Goal: Transaction & Acquisition: Purchase product/service

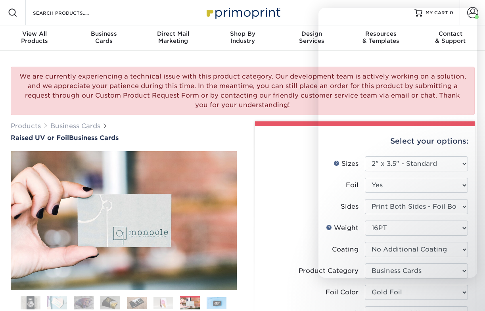
select select "2.00x3.50"
select select "upload"
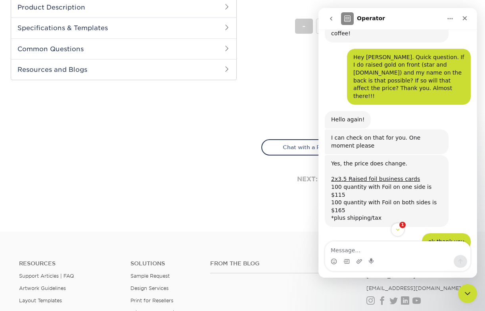
scroll to position [1711, 0]
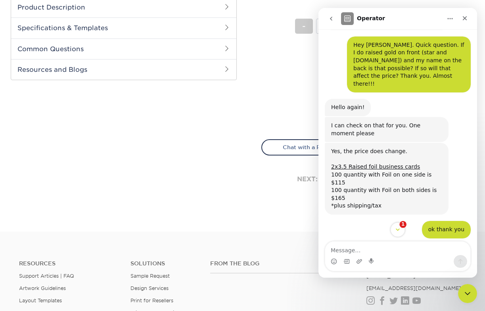
click at [398, 227] on icon "Scroll to bottom" at bounding box center [397, 229] width 7 height 7
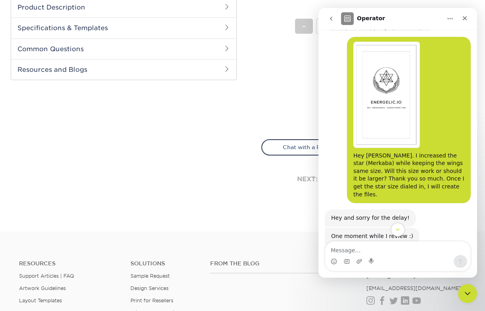
scroll to position [523, 0]
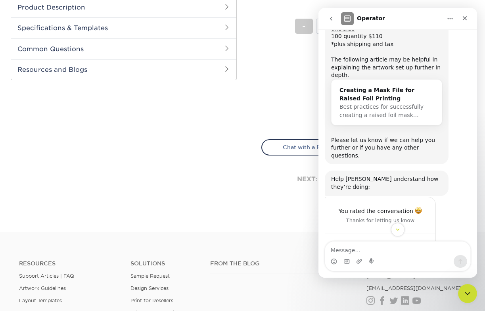
click at [390, 86] on div "Creating a Mask File for Raised Foil Printing" at bounding box center [386, 94] width 94 height 17
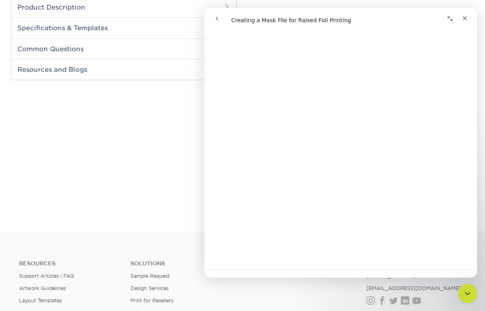
scroll to position [943, 0]
click at [160, 172] on div at bounding box center [124, 27] width 226 height 403
click at [465, 19] on icon "Close" at bounding box center [464, 18] width 4 height 4
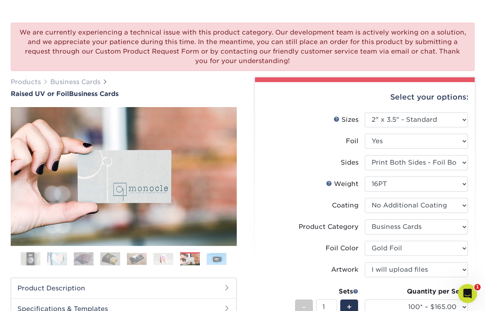
scroll to position [45, 0]
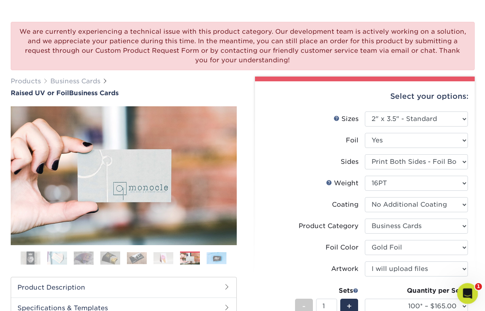
click at [466, 291] on icon "Open Intercom Messenger" at bounding box center [466, 292] width 13 height 13
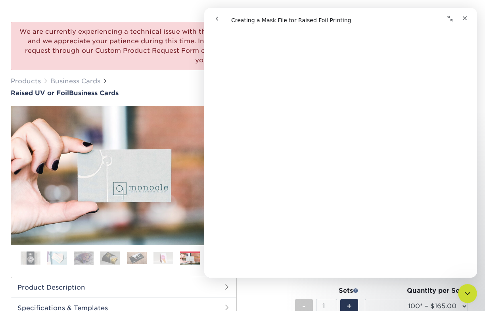
scroll to position [399, 0]
click at [468, 291] on icon "Close Intercom Messenger" at bounding box center [466, 291] width 6 height 3
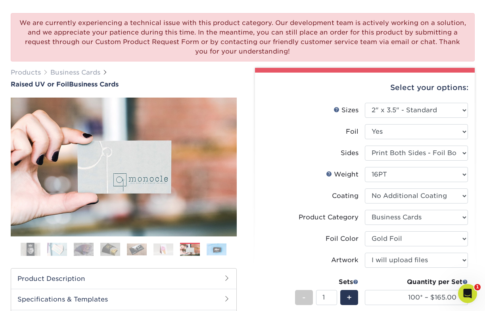
scroll to position [77, 0]
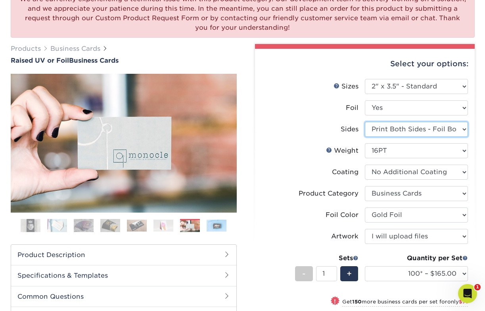
click at [451, 131] on select "Please Select Print Both Sides - Foil Both Sides Print Both Sides - Foil Front …" at bounding box center [416, 129] width 103 height 15
click at [365, 122] on select "Please Select Print Both Sides - Foil Both Sides Print Both Sides - Foil Front …" at bounding box center [416, 129] width 103 height 15
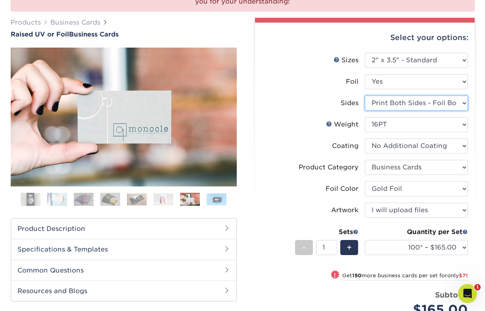
scroll to position [124, 0]
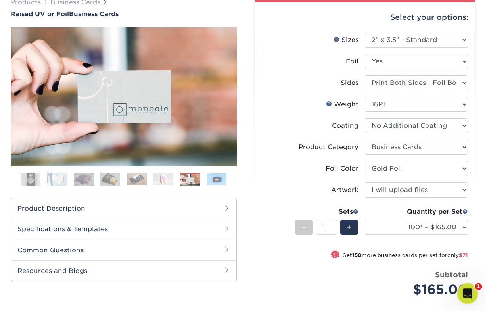
click at [467, 287] on div "Open Intercom Messenger" at bounding box center [466, 292] width 26 height 26
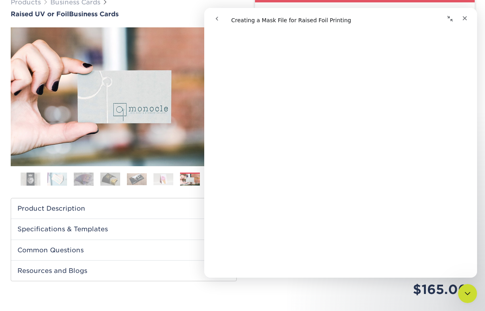
click at [218, 18] on icon "go back" at bounding box center [217, 18] width 6 height 6
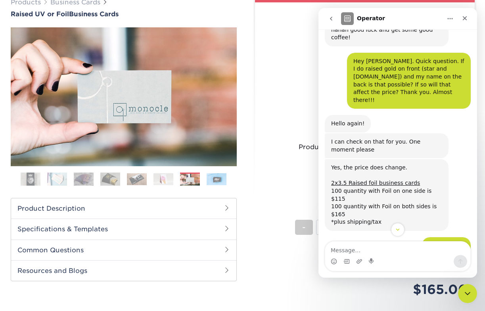
scroll to position [1680, 0]
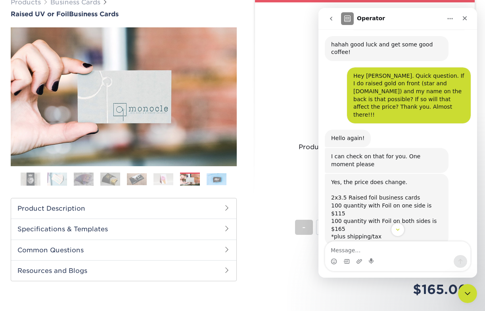
click at [388, 194] on link "2x3.5 Raised foil business cards" at bounding box center [375, 197] width 89 height 6
click at [296, 200] on li "Artwork Please Select I will upload files I need a design - $100" at bounding box center [365, 192] width 206 height 21
click at [286, 187] on label "Artwork" at bounding box center [313, 189] width 103 height 15
click at [466, 17] on icon "Close" at bounding box center [464, 18] width 6 height 6
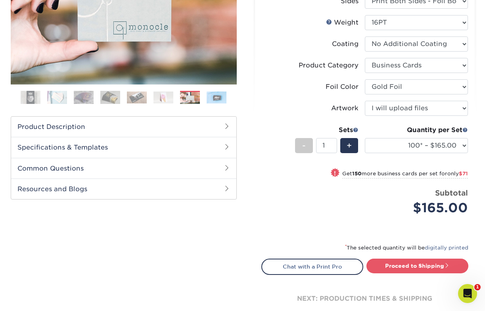
scroll to position [206, 0]
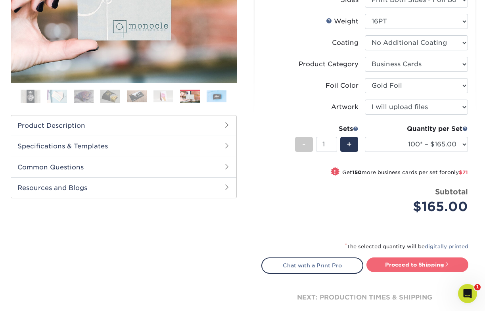
click at [400, 262] on link "Proceed to Shipping" at bounding box center [417, 264] width 102 height 14
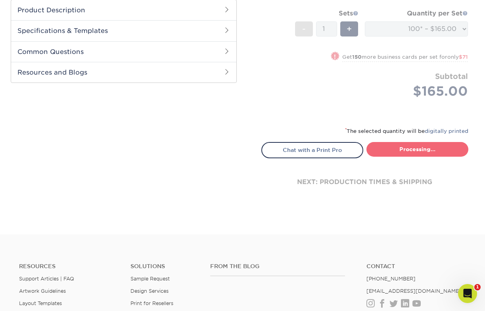
select select "7059d6da-37d2-4ff9-b756-13218de958cb"
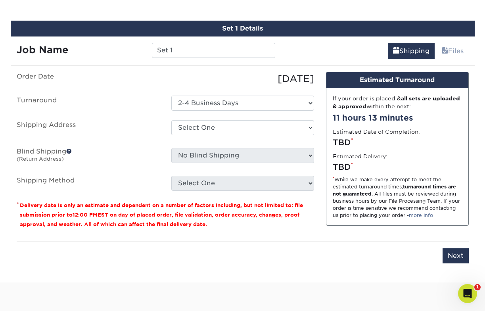
scroll to position [485, 0]
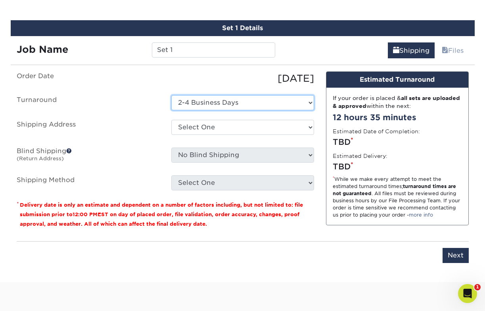
click at [215, 101] on select "Select One 2-4 Business Days" at bounding box center [242, 102] width 143 height 15
click at [171, 95] on select "Select One 2-4 Business Days" at bounding box center [242, 102] width 143 height 15
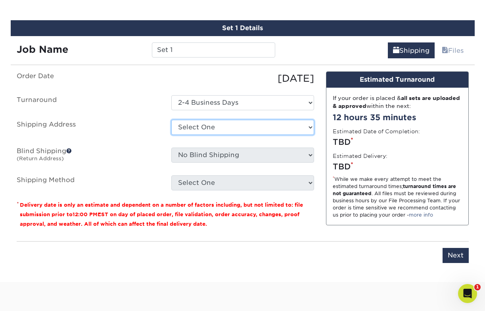
click at [250, 126] on select "Select One Energelic Biz Cards + Add New Address" at bounding box center [242, 127] width 143 height 15
select select "285628"
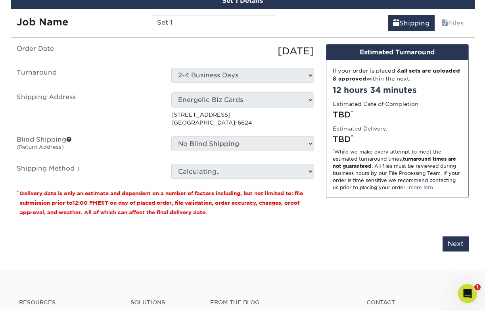
scroll to position [520, 0]
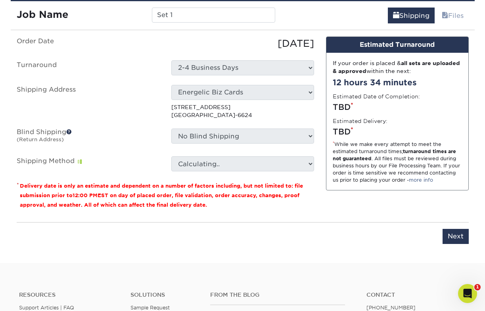
click at [200, 163] on select "Calculating.." at bounding box center [242, 163] width 143 height 15
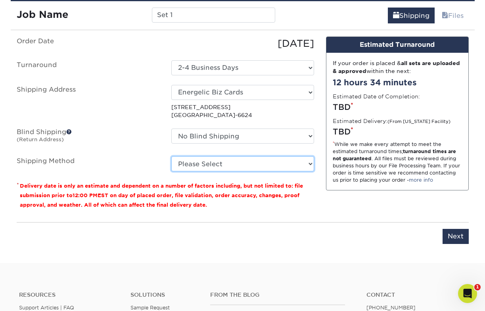
click at [279, 163] on select "Please Select Ground Shipping (+$7.84) 3 Day Shipping Service (+$20.04) 2 Day A…" at bounding box center [242, 163] width 143 height 15
select select "01"
click at [171, 156] on select "Please Select Ground Shipping (+$7.84) 3 Day Shipping Service (+$20.04) 2 Day A…" at bounding box center [242, 163] width 143 height 15
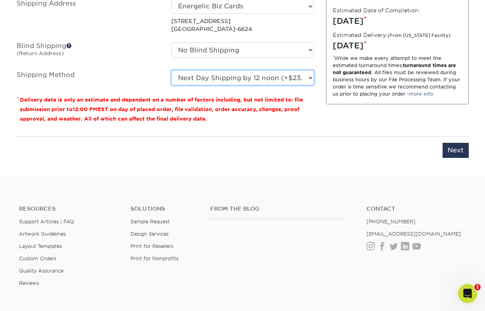
scroll to position [606, 0]
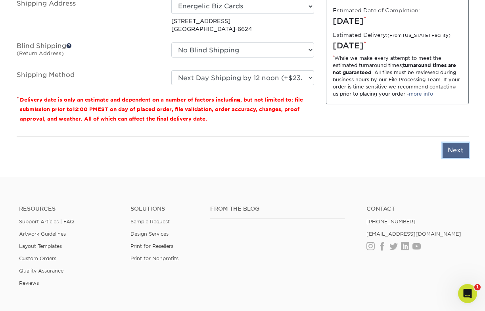
click at [454, 152] on input "Next" at bounding box center [455, 150] width 26 height 15
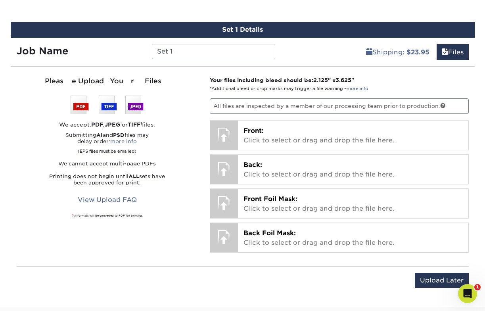
scroll to position [480, 0]
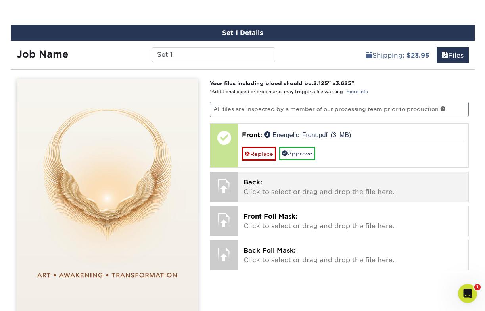
click at [224, 191] on div at bounding box center [224, 186] width 28 height 28
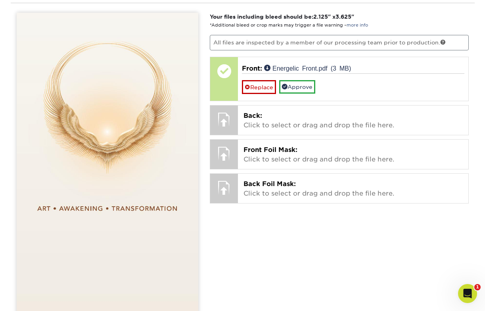
scroll to position [488, 0]
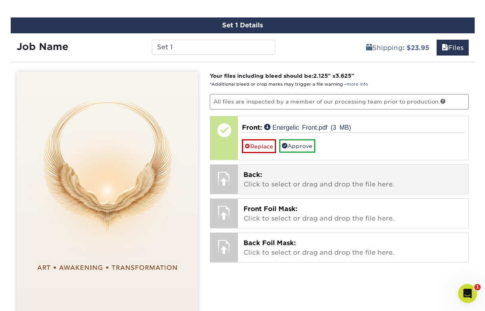
click at [316, 182] on p "Back: Click to select or drag and drop the file here." at bounding box center [352, 179] width 219 height 19
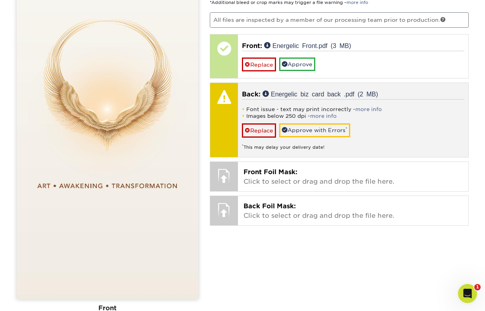
scroll to position [575, 0]
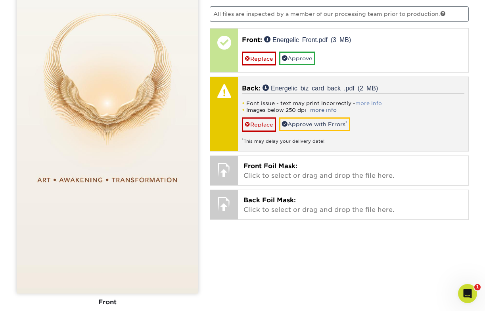
click at [363, 103] on link "more info" at bounding box center [368, 103] width 27 height 6
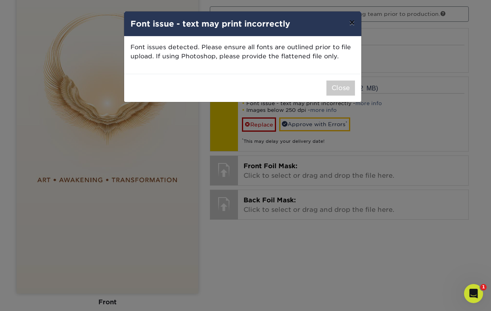
click at [353, 23] on button "×" at bounding box center [351, 22] width 18 height 22
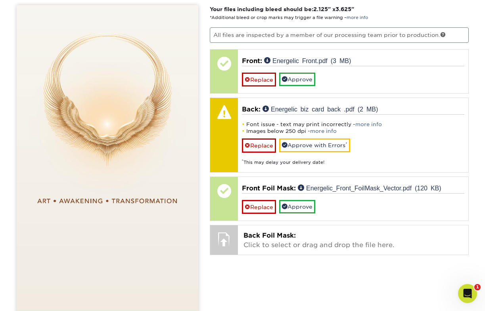
scroll to position [554, 0]
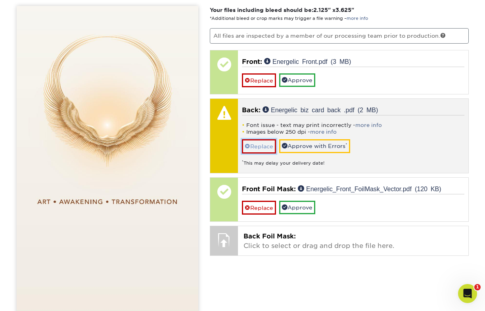
click at [257, 143] on link "Replace" at bounding box center [259, 146] width 34 height 14
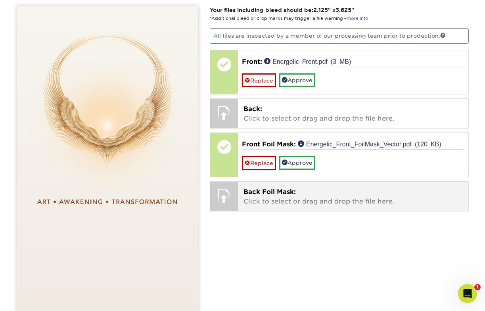
click at [345, 191] on p "Back Foil Mask: Click to select or drag and drop the file here." at bounding box center [352, 196] width 219 height 19
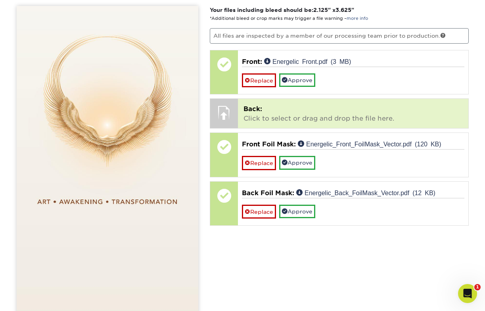
click at [0, 0] on div "Processing..." at bounding box center [0, 0] width 0 height 0
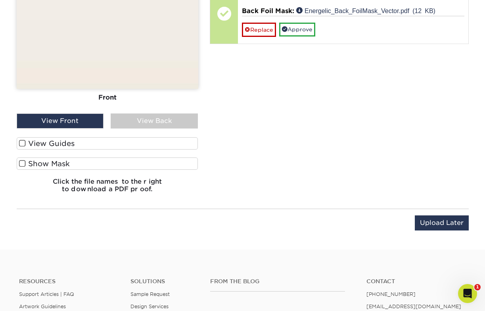
scroll to position [776, 0]
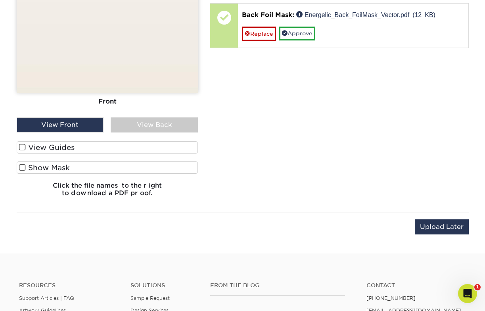
click at [21, 147] on span at bounding box center [22, 147] width 7 height 8
click at [0, 0] on input "View Guides" at bounding box center [0, 0] width 0 height 0
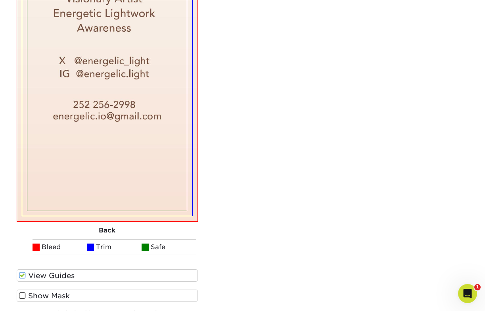
scroll to position [992, 0]
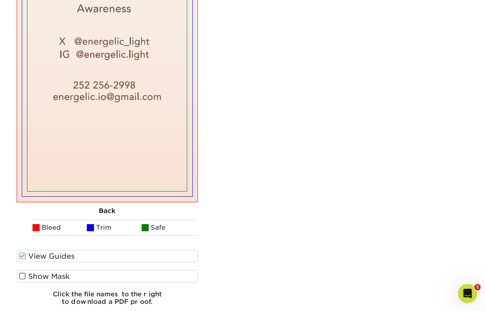
click at [145, 228] on span at bounding box center [144, 227] width 7 height 7
click at [22, 275] on span at bounding box center [22, 276] width 7 height 8
click at [0, 0] on input "Show Mask" at bounding box center [0, 0] width 0 height 0
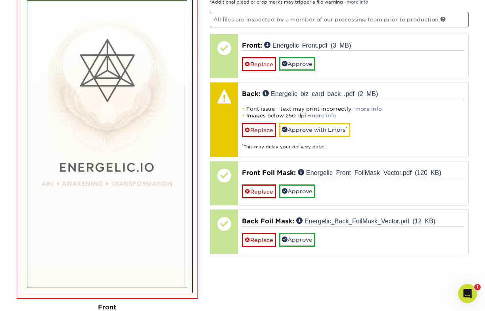
scroll to position [568, 0]
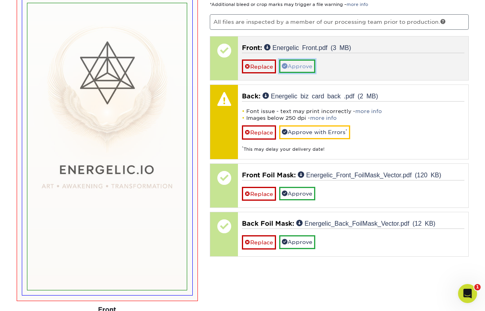
click at [301, 64] on link "Approve" at bounding box center [297, 65] width 36 height 13
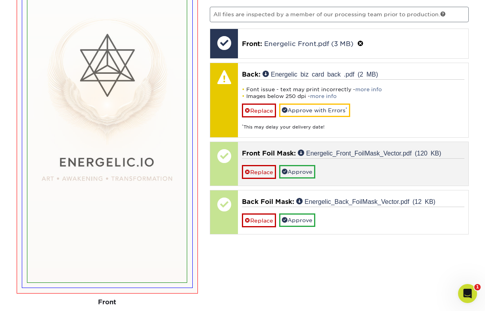
scroll to position [576, 0]
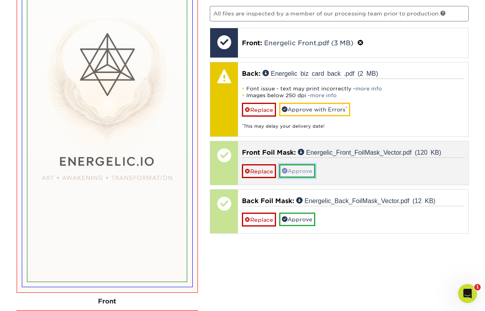
click at [302, 170] on link "Approve" at bounding box center [297, 170] width 36 height 13
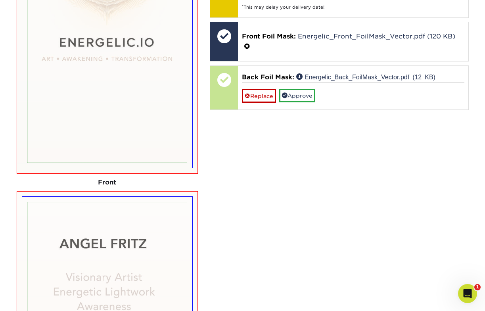
scroll to position [686, 0]
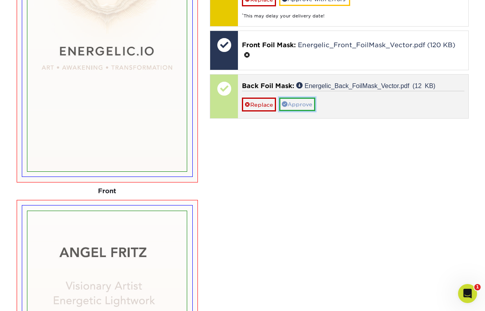
click at [299, 105] on link "Approve" at bounding box center [297, 103] width 36 height 13
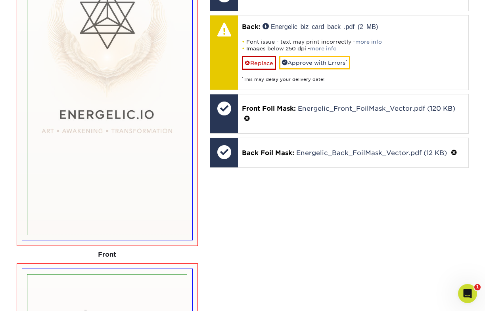
scroll to position [619, 0]
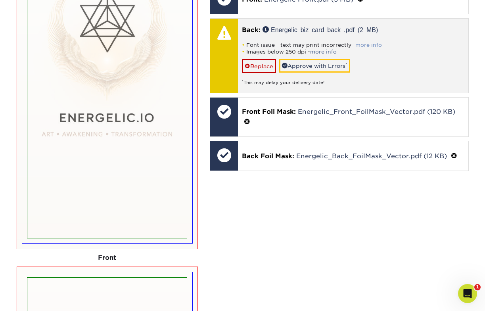
click at [365, 44] on link "more info" at bounding box center [368, 45] width 27 height 6
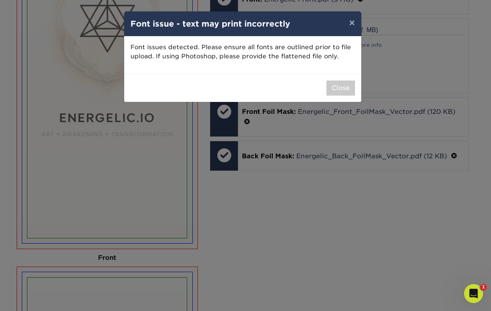
click at [391, 64] on div "× Font issue - text may print incorrectly Font issues detected. Please ensure a…" at bounding box center [245, 155] width 491 height 311
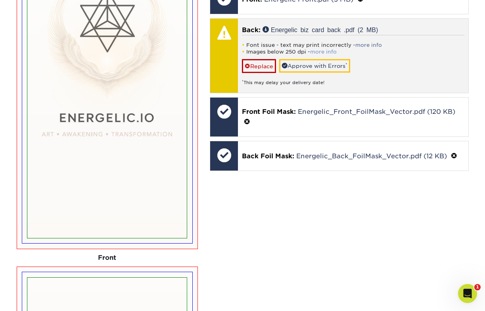
click at [326, 52] on link "more info" at bounding box center [323, 52] width 27 height 6
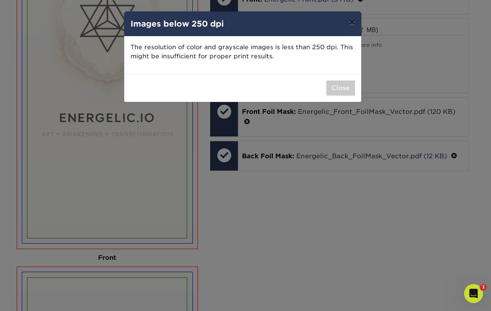
click at [352, 25] on button "×" at bounding box center [351, 22] width 18 height 22
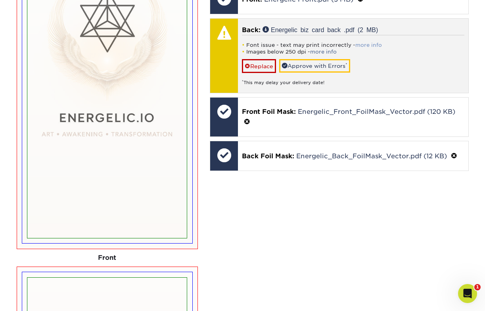
click at [367, 43] on link "more info" at bounding box center [368, 45] width 27 height 6
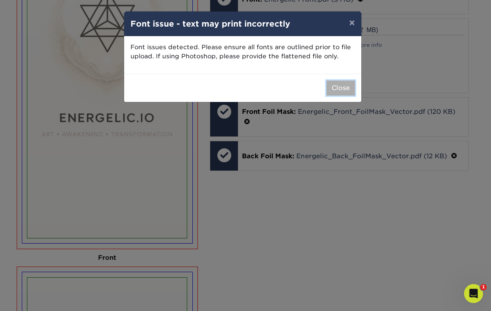
click at [340, 85] on button "Close" at bounding box center [340, 87] width 29 height 15
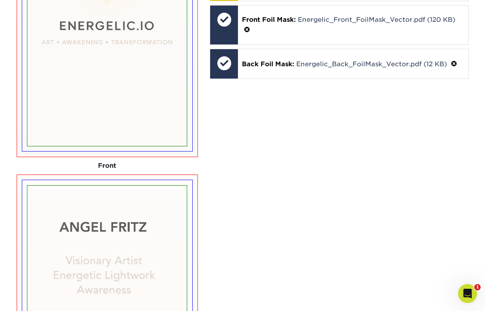
scroll to position [568, 0]
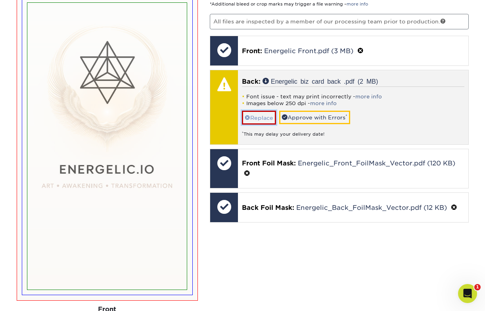
click at [251, 116] on link "Replace" at bounding box center [259, 118] width 34 height 14
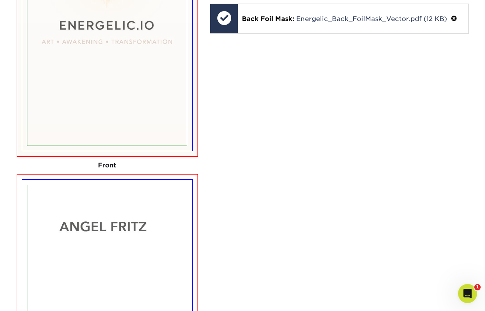
scroll to position [539, 0]
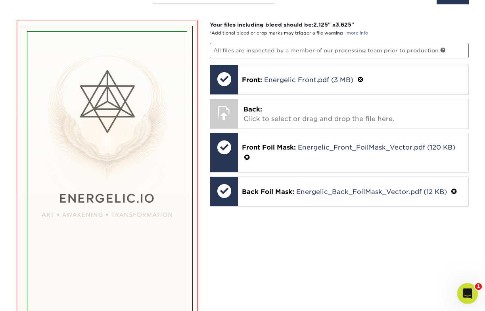
click at [469, 290] on icon "Open Intercom Messenger" at bounding box center [466, 292] width 13 height 13
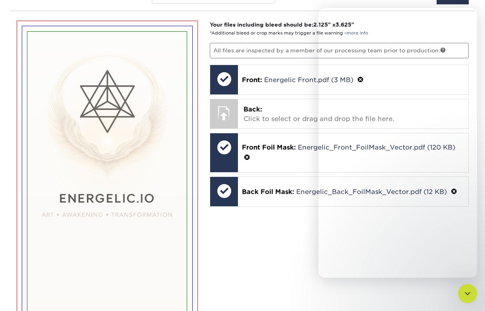
scroll to position [435, 0]
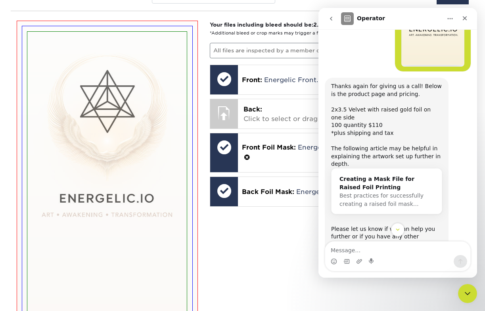
click at [405, 106] on link "2x3.5 Velvet with raised gold foil on one side" at bounding box center [380, 113] width 99 height 14
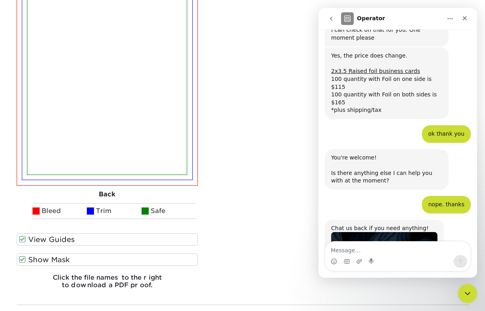
scroll to position [1019, 0]
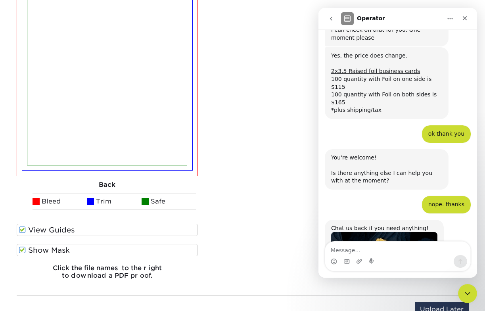
click at [147, 201] on span at bounding box center [144, 201] width 7 height 7
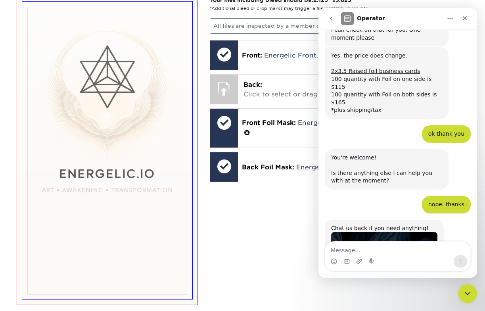
scroll to position [562, 0]
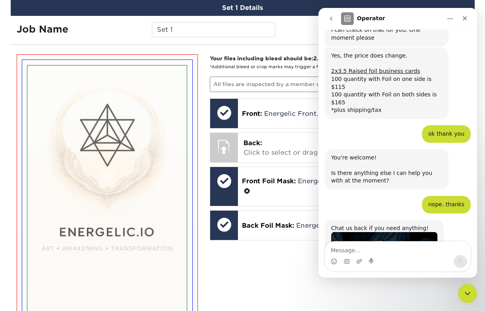
scroll to position [500, 0]
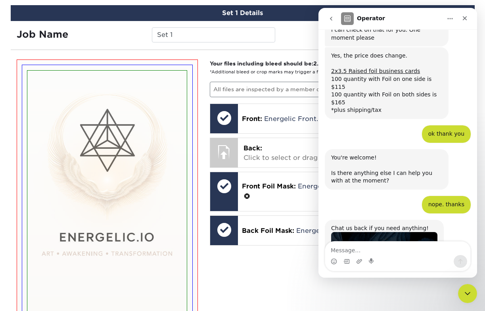
click at [465, 292] on icon "Close Intercom Messenger" at bounding box center [466, 291] width 6 height 3
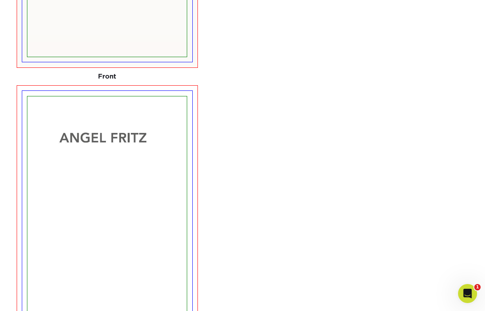
scroll to position [1061, 0]
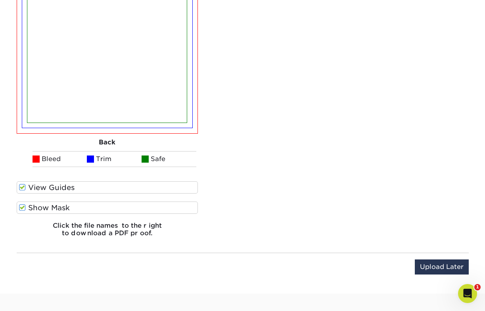
click at [130, 189] on label "View Guides" at bounding box center [108, 187] width 182 height 12
click at [0, 0] on input "View Guides" at bounding box center [0, 0] width 0 height 0
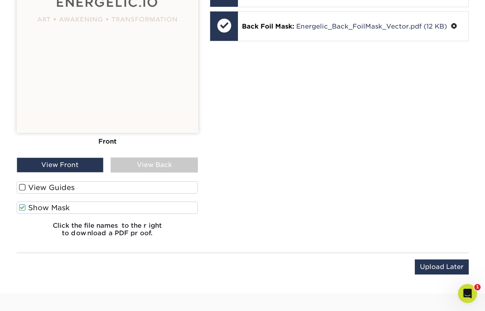
click at [131, 189] on label "View Guides" at bounding box center [108, 187] width 182 height 12
click at [0, 0] on input "View Guides" at bounding box center [0, 0] width 0 height 0
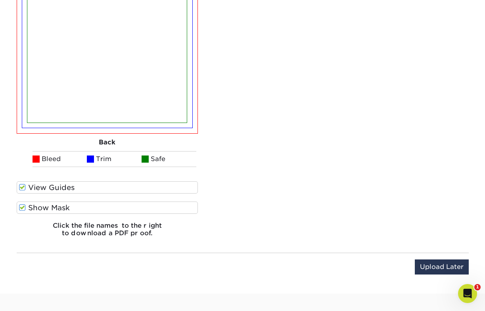
click at [124, 188] on label "View Guides" at bounding box center [108, 187] width 182 height 12
click at [0, 0] on input "View Guides" at bounding box center [0, 0] width 0 height 0
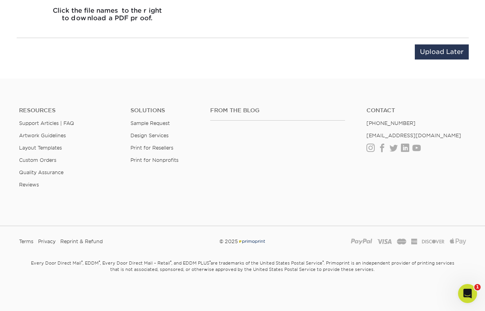
scroll to position [736, 0]
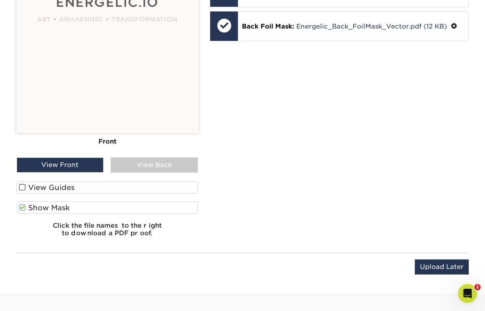
click at [157, 166] on div "View Back" at bounding box center [154, 164] width 87 height 15
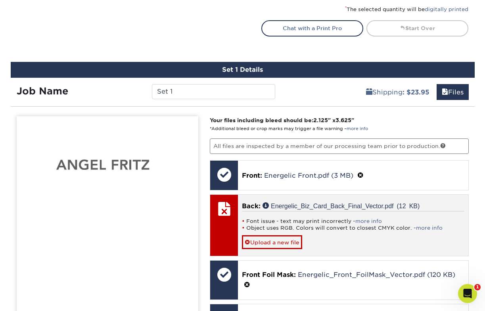
scroll to position [562, 0]
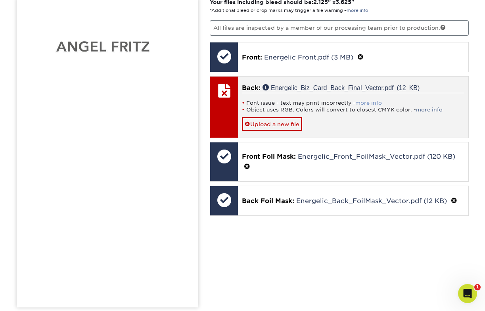
click at [367, 102] on link "more info" at bounding box center [368, 103] width 27 height 6
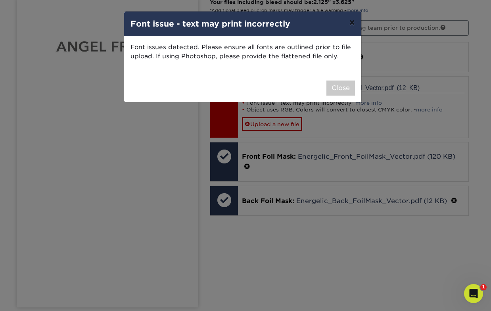
click at [352, 23] on button "×" at bounding box center [351, 22] width 18 height 22
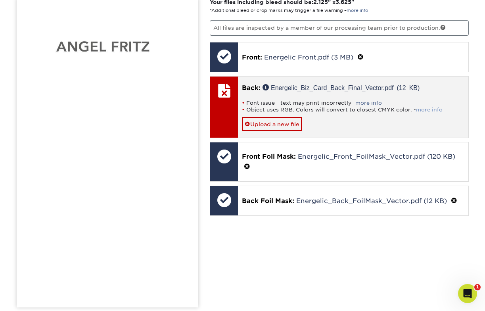
click at [422, 108] on link "more info" at bounding box center [429, 110] width 27 height 6
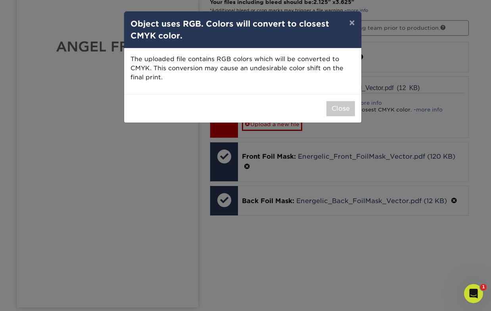
click at [361, 122] on div "× Object uses RGB. Colors will convert to closest CMYK color. The uploaded file…" at bounding box center [245, 155] width 491 height 311
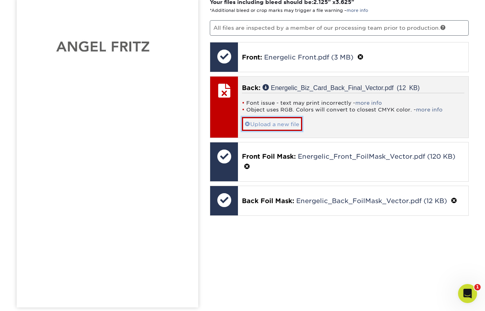
click at [271, 121] on link "Upload a new file" at bounding box center [272, 124] width 60 height 14
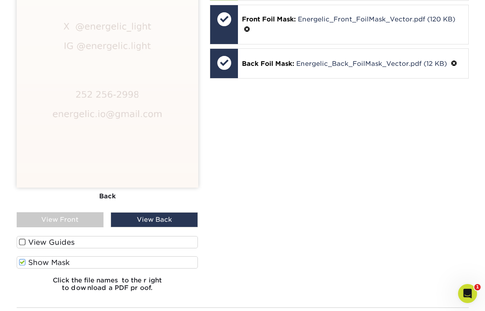
scroll to position [688, 0]
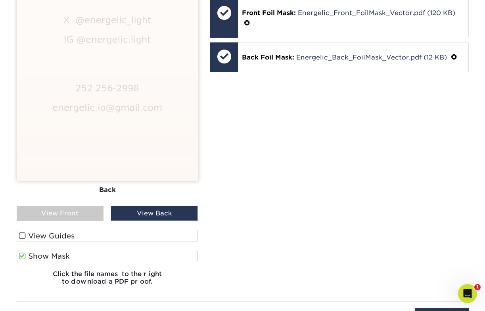
click at [23, 236] on span at bounding box center [22, 236] width 7 height 8
click at [0, 0] on input "View Guides" at bounding box center [0, 0] width 0 height 0
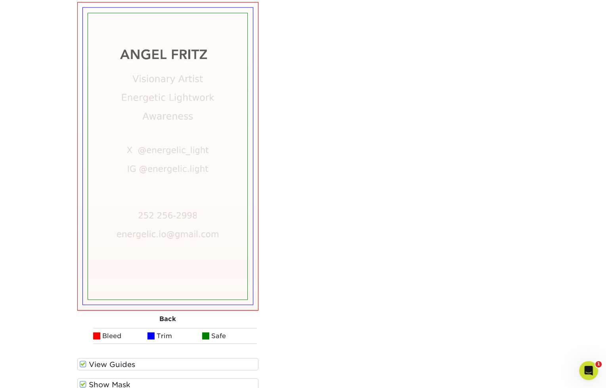
scroll to position [884, 0]
drag, startPoint x: 143, startPoint y: 323, endPoint x: 163, endPoint y: 327, distance: 19.7
click at [163, 310] on div "Front Back Bleed Trim Safe" at bounding box center [168, 16] width 182 height 682
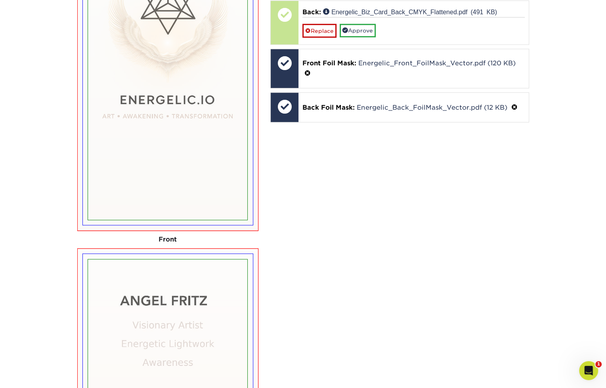
scroll to position [496, 0]
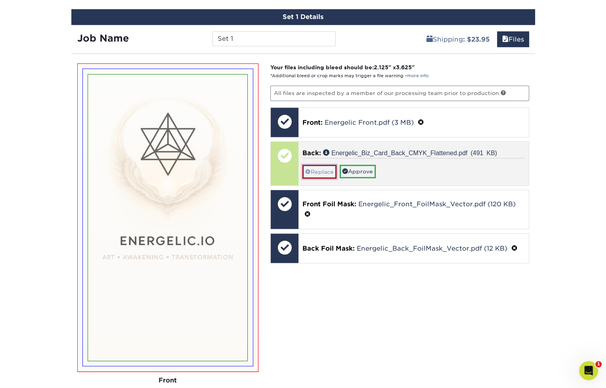
click at [323, 168] on link "Replace" at bounding box center [319, 172] width 34 height 14
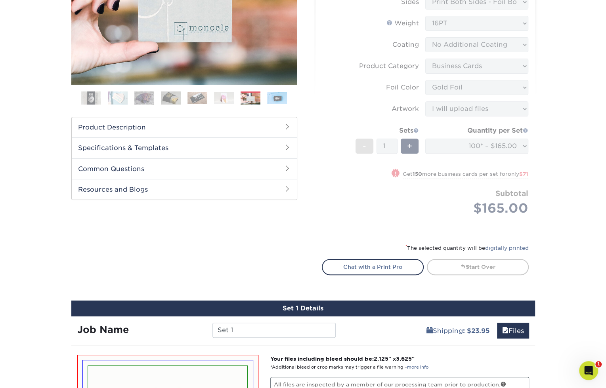
scroll to position [201, 0]
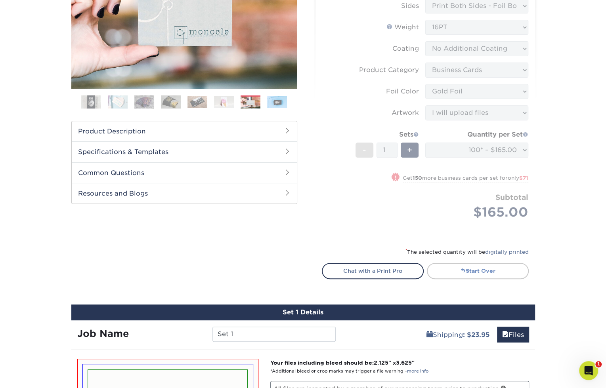
click at [472, 270] on link "Start Over" at bounding box center [478, 271] width 102 height 16
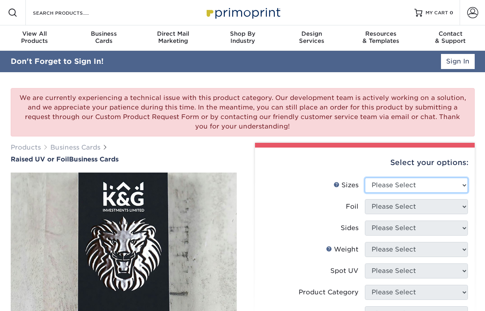
click at [427, 184] on select "Please Select 2" x 3.5" - Standard" at bounding box center [416, 185] width 103 height 15
select select "2.00x3.50"
click at [365, 178] on select "Please Select 2" x 3.5" - Standard" at bounding box center [416, 185] width 103 height 15
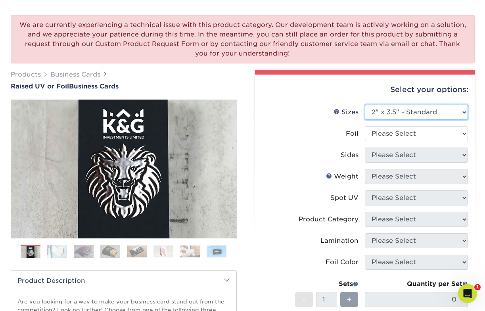
scroll to position [80, 0]
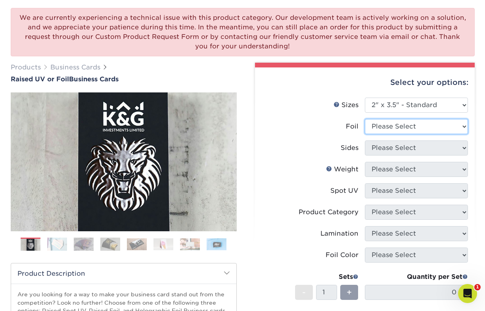
click at [434, 129] on select "Please Select No Yes" at bounding box center [416, 126] width 103 height 15
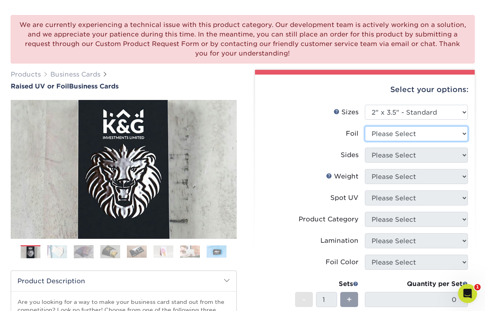
scroll to position [59, 0]
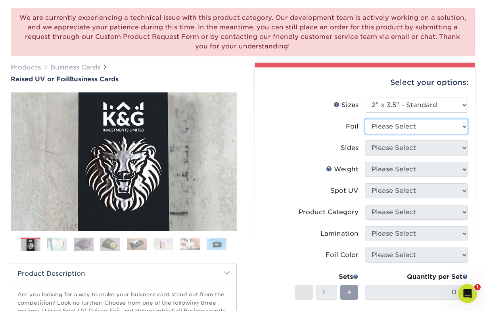
select select "1"
click at [365, 119] on select "Please Select No Yes" at bounding box center [416, 126] width 103 height 15
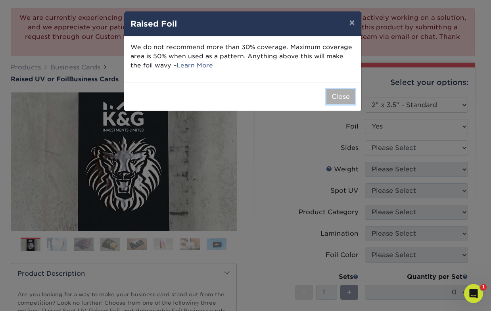
click at [338, 99] on button "Close" at bounding box center [340, 96] width 29 height 15
click at [338, 99] on label "Sizes Help Sizes" at bounding box center [313, 104] width 103 height 15
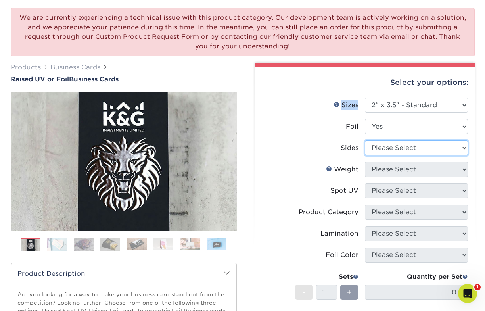
click at [453, 147] on select "Please Select Print Both Sides - Foil Both Sides Print Both Sides - Foil Front …" at bounding box center [416, 147] width 103 height 15
select select "34527644-b4fd-4ffb-9092-1318eefcd9d9"
click at [365, 140] on select "Please Select Print Both Sides - Foil Both Sides Print Both Sides - Foil Front …" at bounding box center [416, 147] width 103 height 15
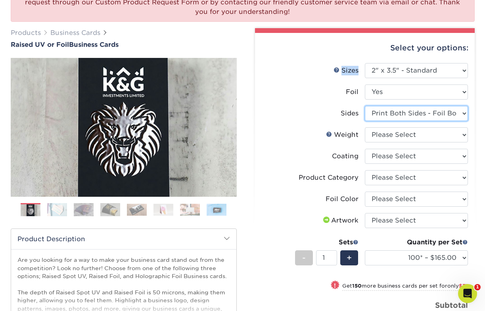
scroll to position [107, 0]
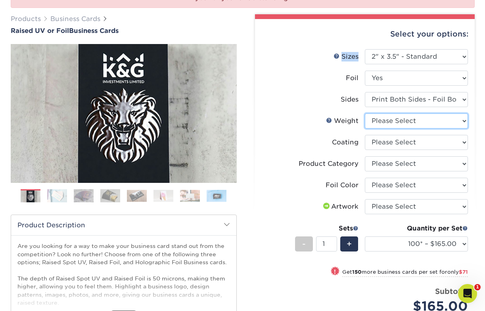
click at [416, 120] on select "Please Select 16PT" at bounding box center [416, 120] width 103 height 15
select select "16PT"
click at [365, 113] on select "Please Select 16PT" at bounding box center [416, 120] width 103 height 15
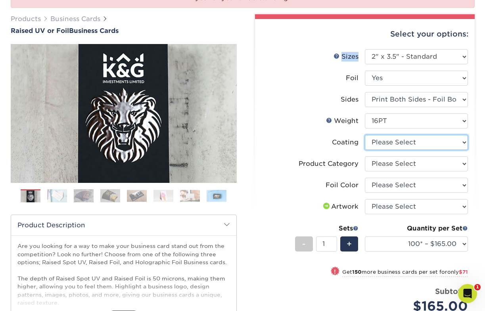
click at [429, 145] on select at bounding box center [416, 142] width 103 height 15
select select "3e7618de-abca-4bda-9f97-8b9129e913d8"
click at [365, 135] on select at bounding box center [416, 142] width 103 height 15
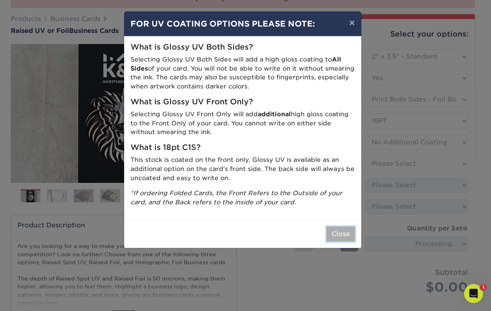
click at [340, 235] on button "Close" at bounding box center [340, 233] width 29 height 15
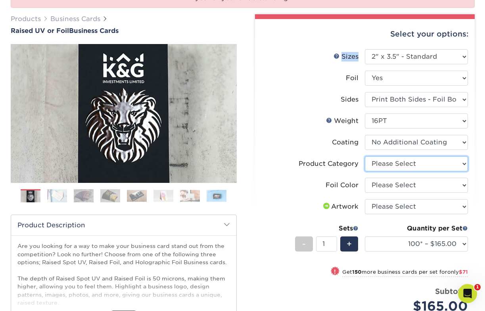
click at [424, 165] on select "Please Select Business Cards" at bounding box center [416, 163] width 103 height 15
select select "3b5148f1-0588-4f88-a218-97bcfdce65c1"
click at [365, 156] on select "Please Select Business Cards" at bounding box center [416, 163] width 103 height 15
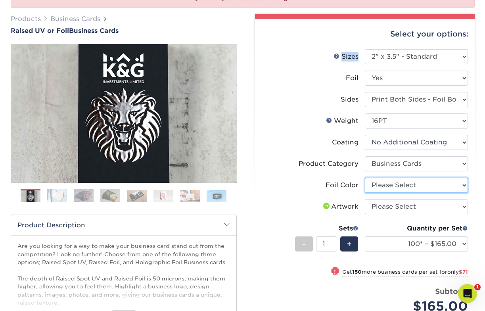
click at [420, 184] on select "Please Select Silver Foil Gold Foil Holographic Foil" at bounding box center [416, 185] width 103 height 15
select select "acffa4a5-22f9-4585-ba3f-0adaa54b8c85"
click at [365, 178] on select "Please Select Silver Foil Gold Foil Holographic Foil" at bounding box center [416, 185] width 103 height 15
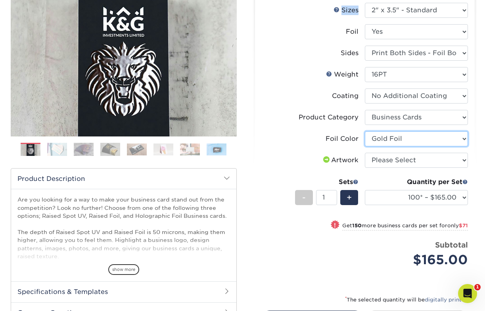
scroll to position [155, 0]
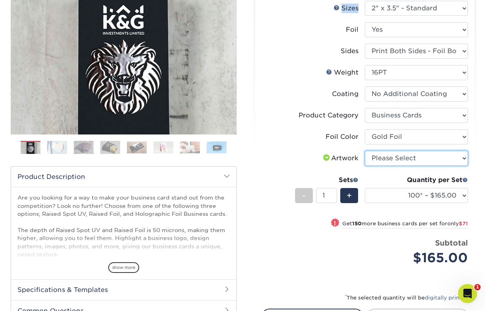
click at [417, 157] on select "Please Select I will upload files I need a design - $100" at bounding box center [416, 158] width 103 height 15
select select "upload"
click at [365, 151] on select "Please Select I will upload files I need a design - $100" at bounding box center [416, 158] width 103 height 15
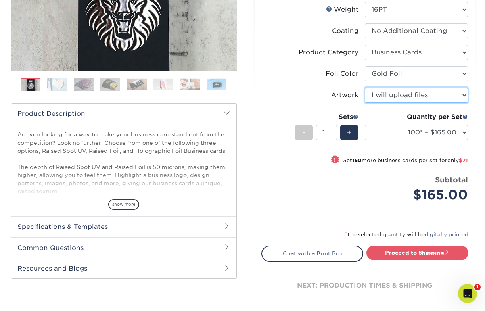
scroll to position [235, 0]
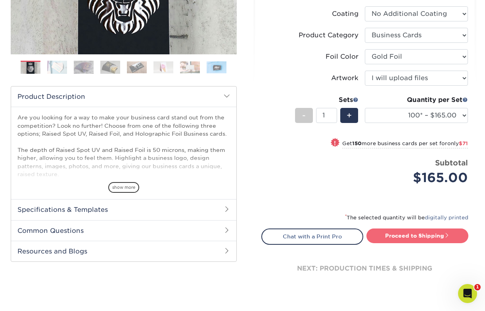
click at [419, 233] on link "Proceed to Shipping" at bounding box center [417, 235] width 102 height 14
type input "Set 1"
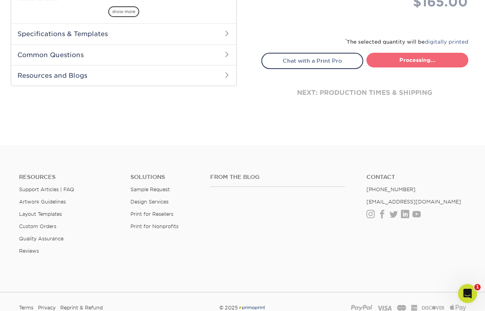
select select "7059d6da-37d2-4ff9-b756-13218de958cb"
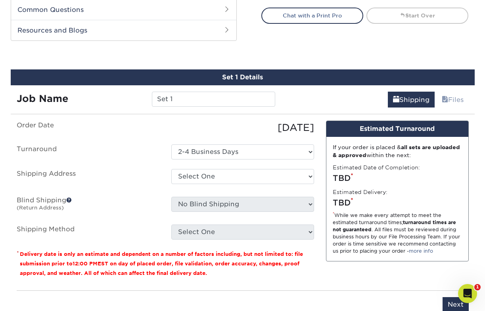
scroll to position [485, 0]
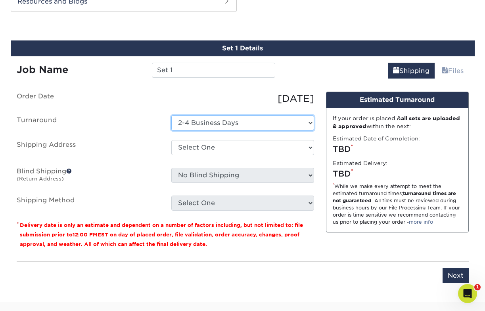
click at [253, 124] on select "Select One 2-4 Business Days" at bounding box center [242, 122] width 143 height 15
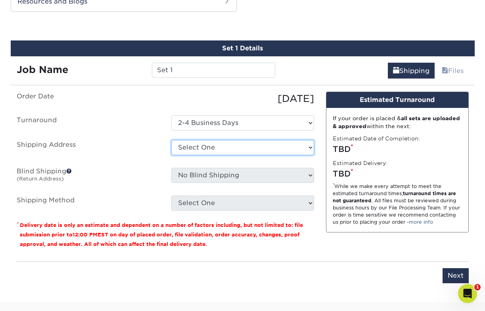
click at [229, 147] on select "Select One + Add New Address - Login" at bounding box center [242, 147] width 143 height 15
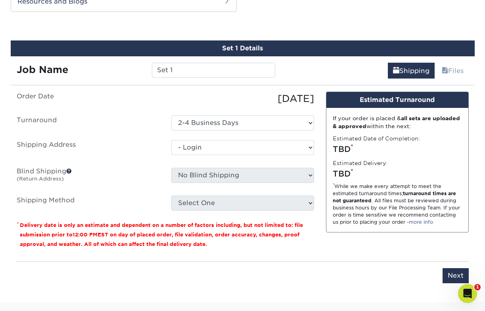
click at [171, 155] on select "Select One + Add New Address - Login" at bounding box center [242, 147] width 143 height 15
select select "-1"
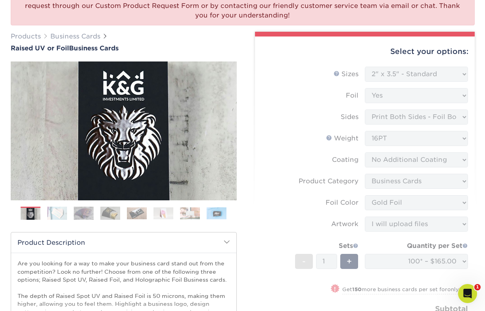
scroll to position [88, 0]
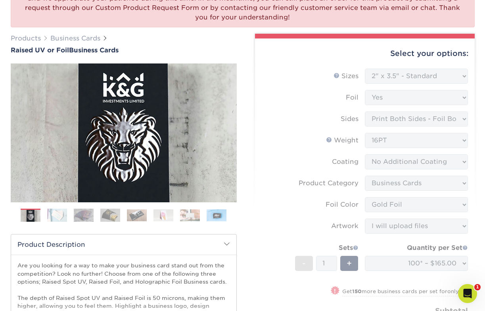
click at [426, 78] on form "Sizes Help Sizes Please Select 2" x 3.5" - Standard Foil Please Select" at bounding box center [364, 210] width 207 height 283
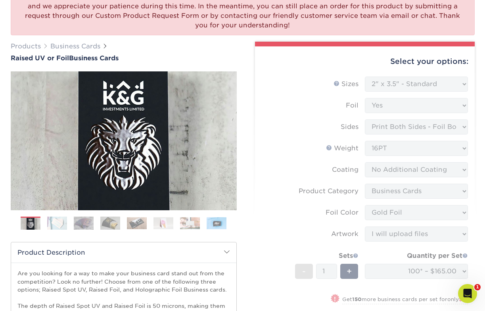
scroll to position [78, 0]
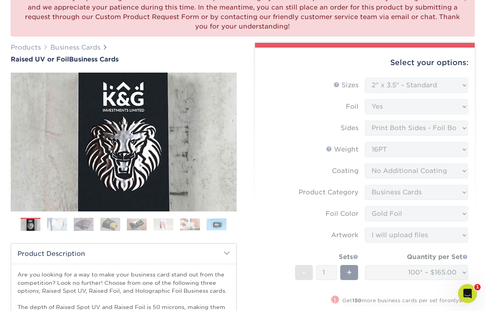
click at [396, 86] on form "Sizes Help Sizes Please Select 2" x 3.5" - Standard Foil Please Select" at bounding box center [364, 219] width 207 height 283
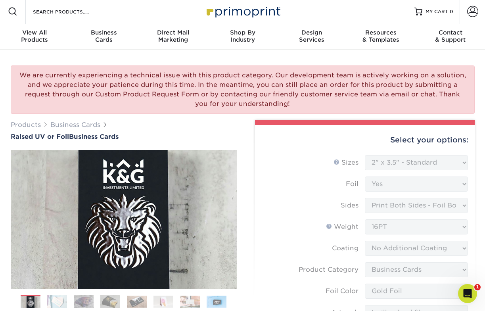
scroll to position [0, 0]
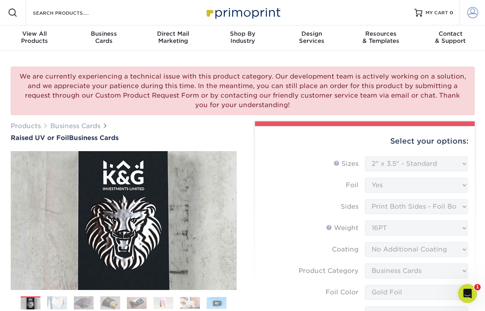
click at [473, 16] on span at bounding box center [472, 12] width 11 height 11
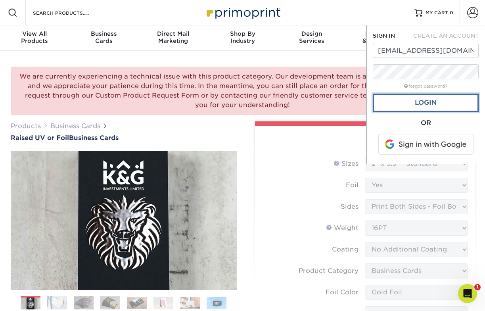
click at [426, 100] on link "Login" at bounding box center [426, 103] width 106 height 18
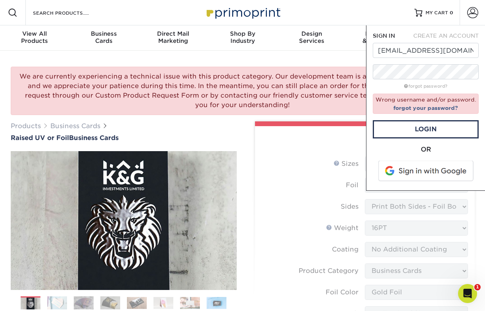
click at [440, 172] on span at bounding box center [426, 171] width 101 height 21
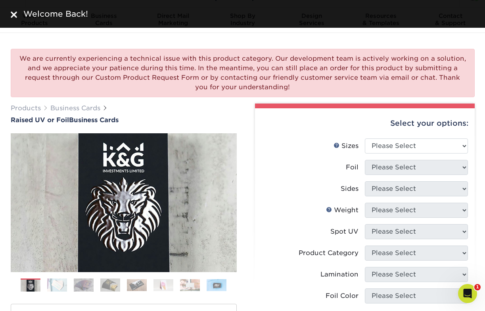
scroll to position [40, 0]
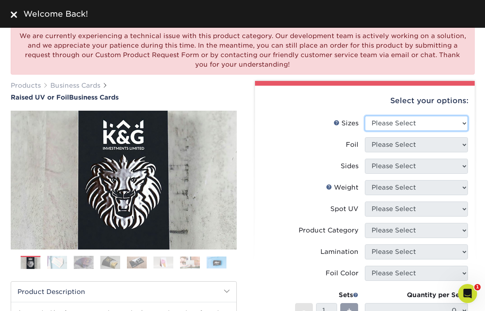
click at [413, 123] on select "Please Select 2" x 3.5" - Standard" at bounding box center [416, 123] width 103 height 15
select select "2.00x3.50"
click at [365, 116] on select "Please Select 2" x 3.5" - Standard" at bounding box center [416, 123] width 103 height 15
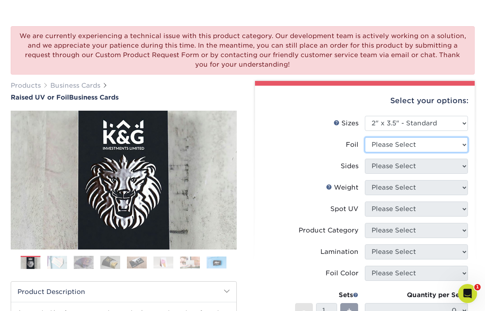
click at [413, 143] on select "Please Select No Yes" at bounding box center [416, 144] width 103 height 15
select select "1"
click at [365, 137] on select "Please Select No Yes" at bounding box center [416, 144] width 103 height 15
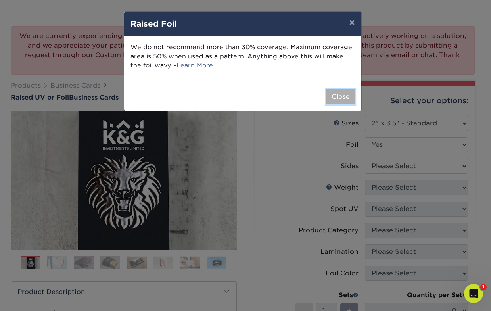
click at [333, 95] on button "Close" at bounding box center [340, 96] width 29 height 15
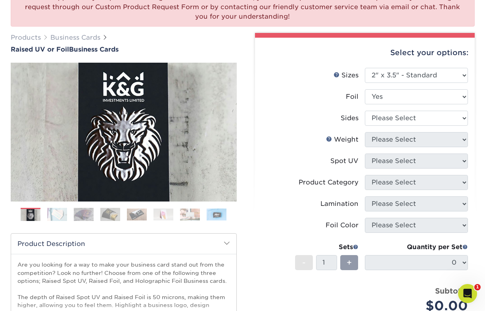
scroll to position [94, 0]
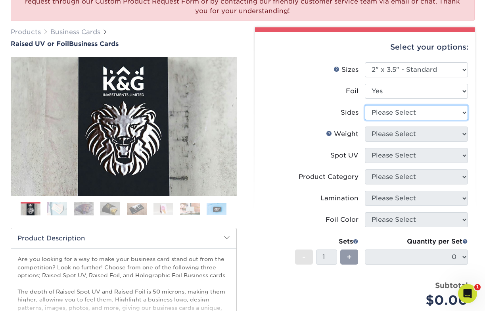
click at [435, 115] on select "Please Select Print Both Sides - Foil Both Sides Print Both Sides - Foil Front …" at bounding box center [416, 112] width 103 height 15
select select "34527644-b4fd-4ffb-9092-1318eefcd9d9"
click at [365, 105] on select "Please Select Print Both Sides - Foil Both Sides Print Both Sides - Foil Front …" at bounding box center [416, 112] width 103 height 15
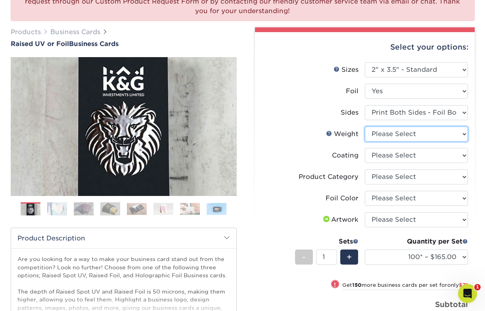
click at [411, 133] on select "Please Select 16PT" at bounding box center [416, 133] width 103 height 15
select select "16PT"
click at [365, 126] on select "Please Select 16PT" at bounding box center [416, 133] width 103 height 15
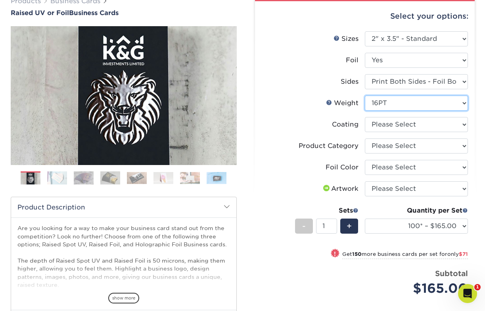
scroll to position [128, 0]
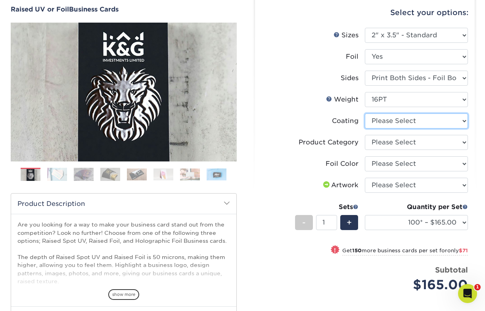
click at [438, 120] on select at bounding box center [416, 120] width 103 height 15
select select "3e7618de-abca-4bda-9f97-8b9129e913d8"
click at [365, 113] on select at bounding box center [416, 120] width 103 height 15
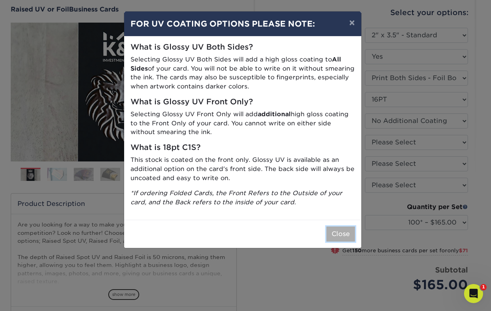
click at [337, 234] on button "Close" at bounding box center [340, 233] width 29 height 15
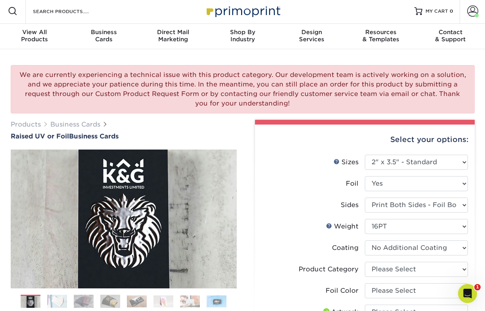
scroll to position [0, 0]
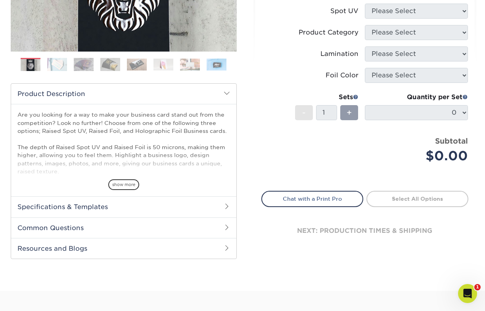
scroll to position [262, 0]
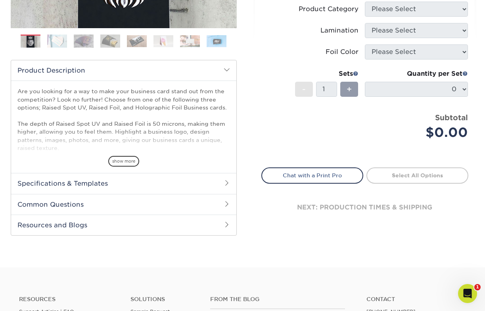
click at [70, 183] on h2 "Specifications & Templates" at bounding box center [123, 183] width 225 height 21
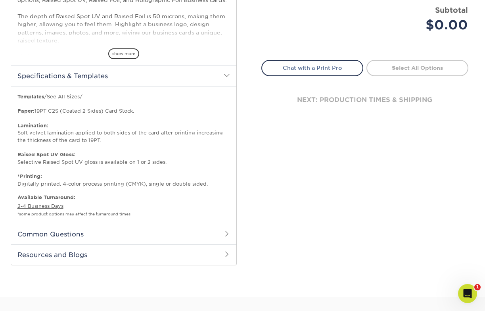
scroll to position [304, 0]
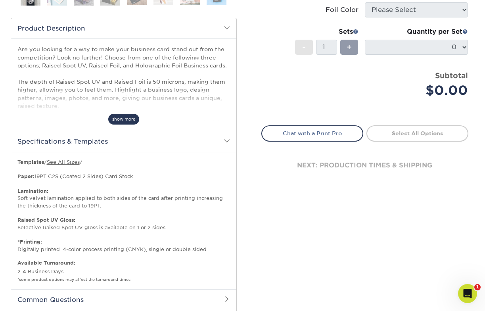
click at [121, 118] on span "show more" at bounding box center [123, 119] width 31 height 11
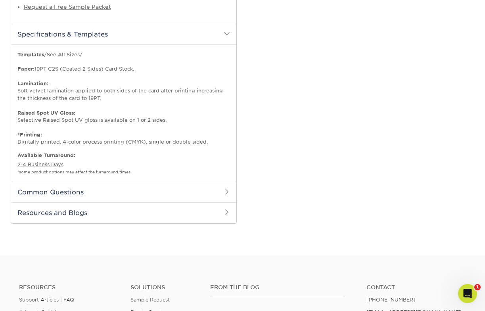
scroll to position [521, 0]
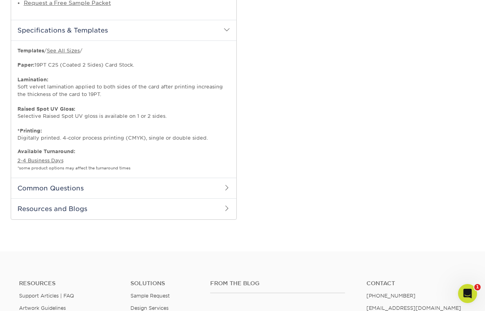
click at [68, 188] on h2 "Common Questions" at bounding box center [123, 188] width 225 height 21
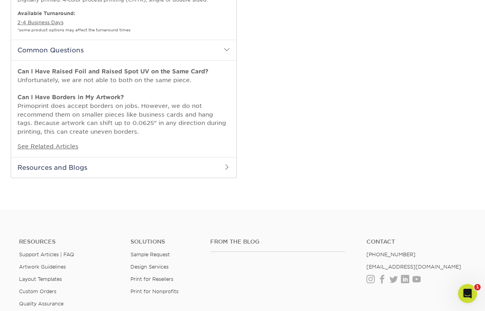
scroll to position [661, 0]
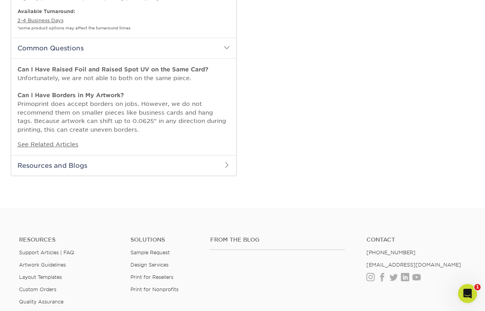
click at [161, 165] on h2 "Resources and Blogs" at bounding box center [123, 165] width 225 height 21
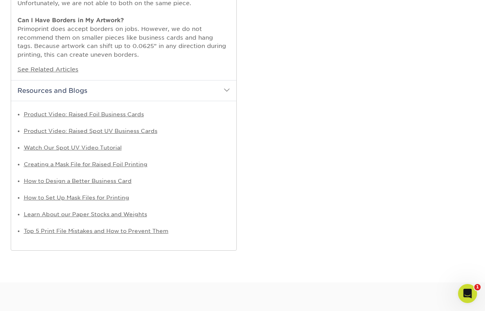
scroll to position [742, 0]
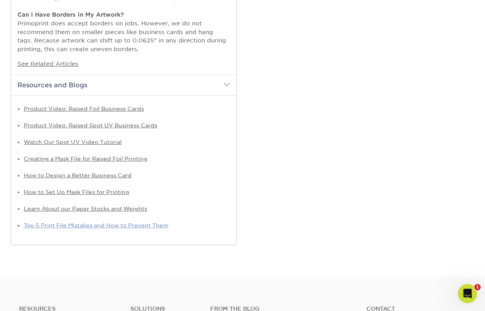
click at [76, 225] on link "Top 5 Print File Mistakes and How to Prevent Them" at bounding box center [96, 225] width 145 height 6
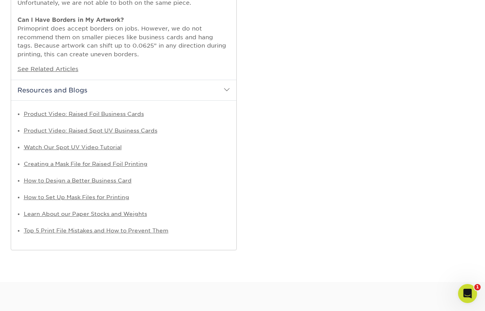
scroll to position [733, 0]
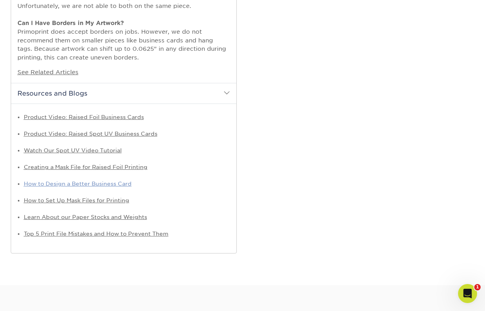
click at [75, 183] on link "How to Design a Better Business Card" at bounding box center [78, 183] width 108 height 6
click at [115, 200] on link "How to Set Up Mask Files for Printing" at bounding box center [76, 200] width 105 height 6
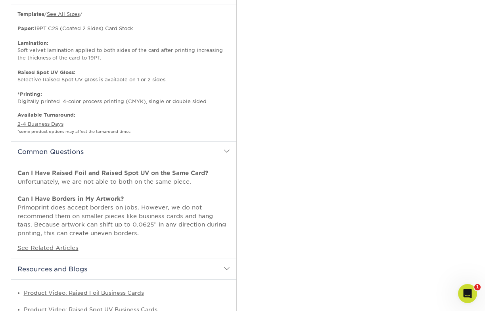
scroll to position [558, 0]
click at [49, 123] on link "2-4 Business Days" at bounding box center [40, 124] width 46 height 6
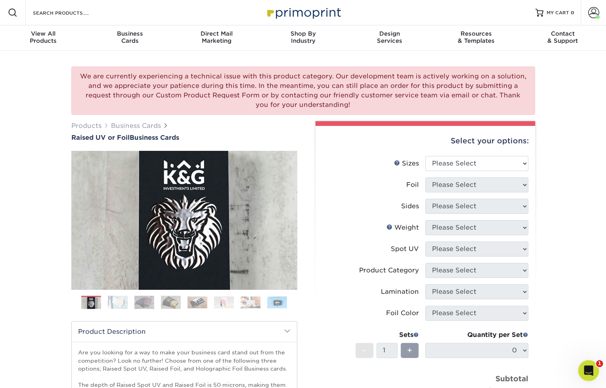
click at [585, 368] on icon "Open Intercom Messenger" at bounding box center [587, 369] width 13 height 13
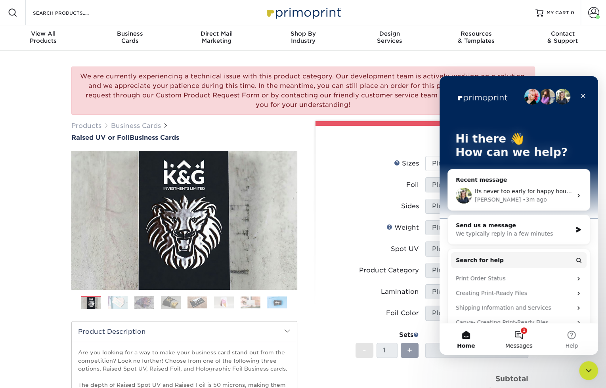
click at [520, 334] on button "1 Messages" at bounding box center [518, 339] width 53 height 32
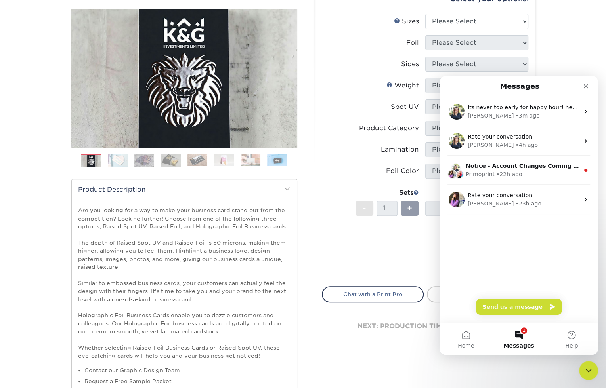
scroll to position [165, 0]
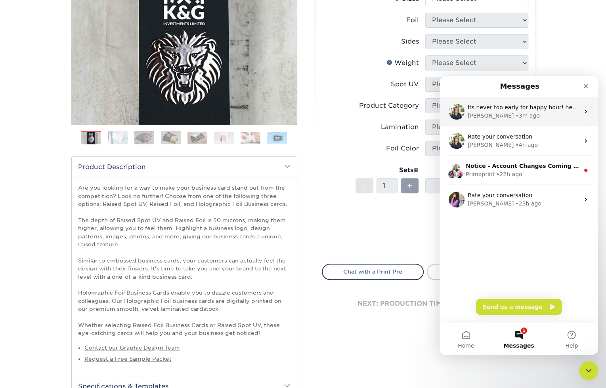
click at [538, 112] on div "[PERSON_NAME] • 3m ago" at bounding box center [524, 116] width 112 height 8
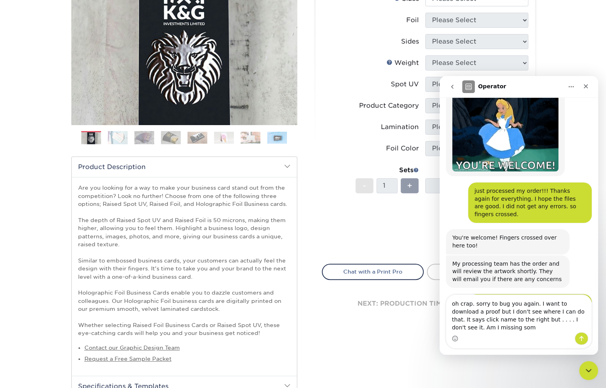
scroll to position [2016, 0]
type textarea "oh crap. sorry to bug you again. I want to download a proof but I don't see whe…"
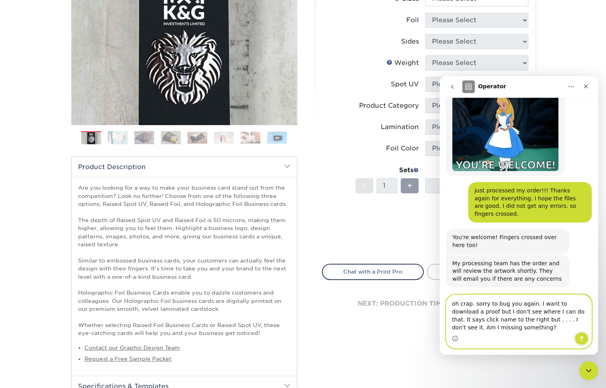
click at [579, 338] on icon "Send a message…" at bounding box center [581, 339] width 6 height 6
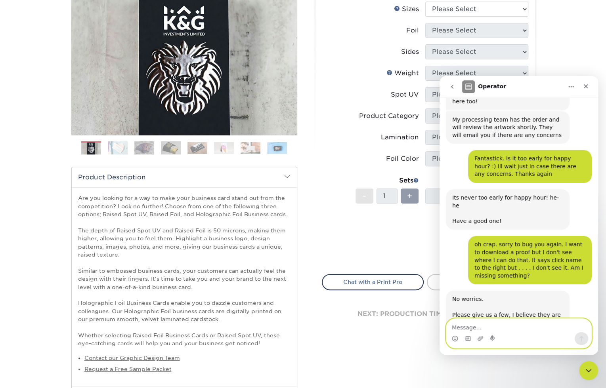
scroll to position [2202, 0]
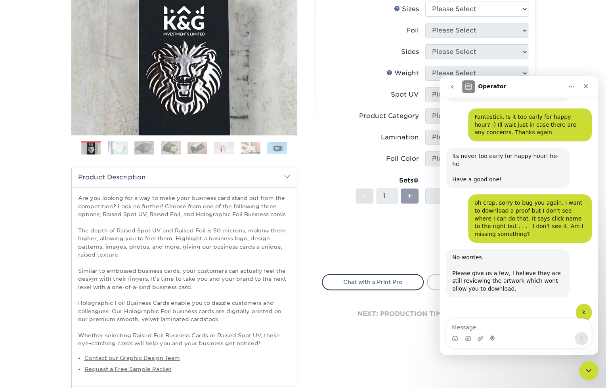
click at [455, 89] on icon "go back" at bounding box center [452, 87] width 6 height 6
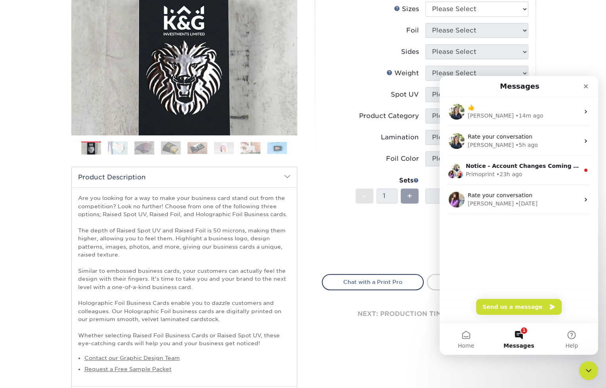
scroll to position [0, 0]
click at [587, 86] on icon "Close" at bounding box center [586, 86] width 6 height 6
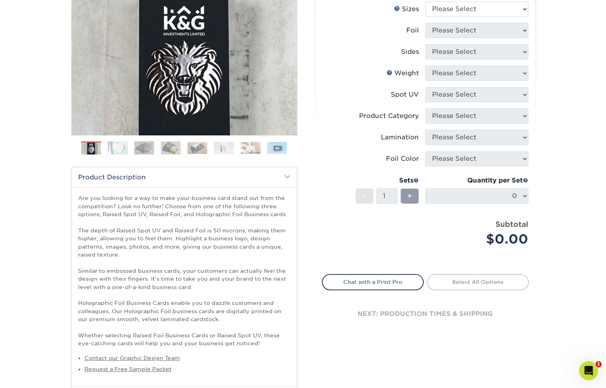
click at [119, 147] on img at bounding box center [118, 147] width 20 height 13
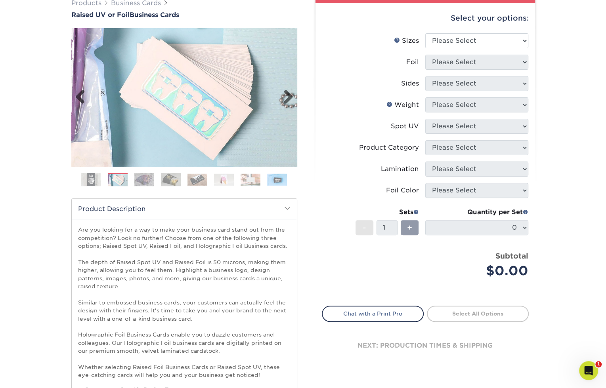
scroll to position [111, 0]
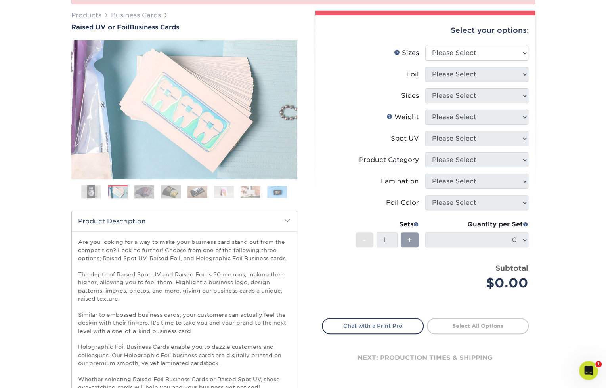
click at [145, 192] on img at bounding box center [144, 191] width 20 height 13
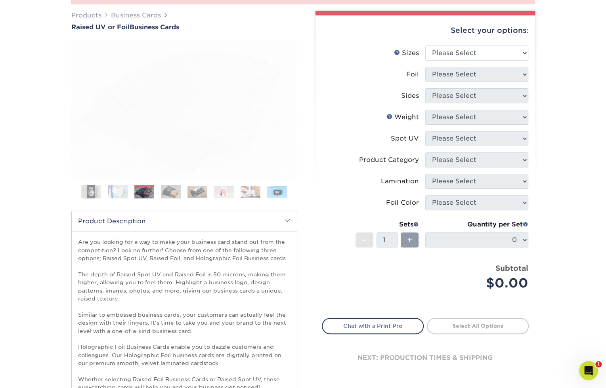
click at [145, 192] on img at bounding box center [144, 192] width 20 height 13
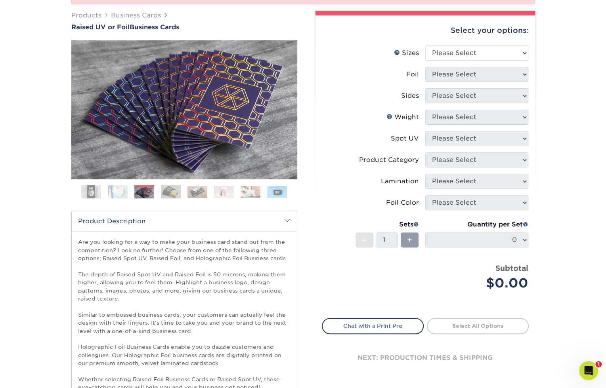
click at [171, 193] on img at bounding box center [171, 191] width 20 height 13
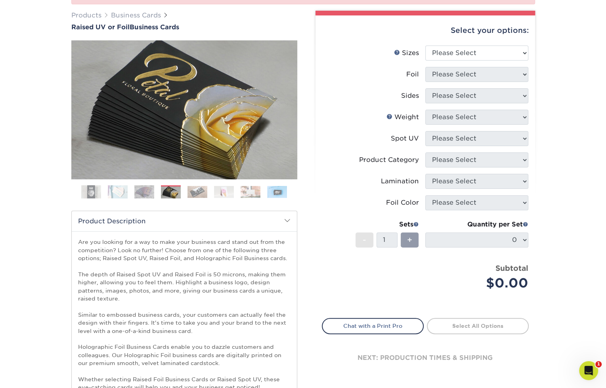
click at [199, 194] on img at bounding box center [197, 192] width 20 height 12
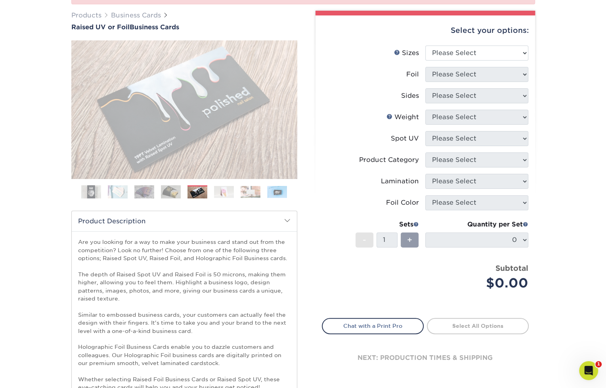
click at [199, 194] on img at bounding box center [197, 193] width 20 height 12
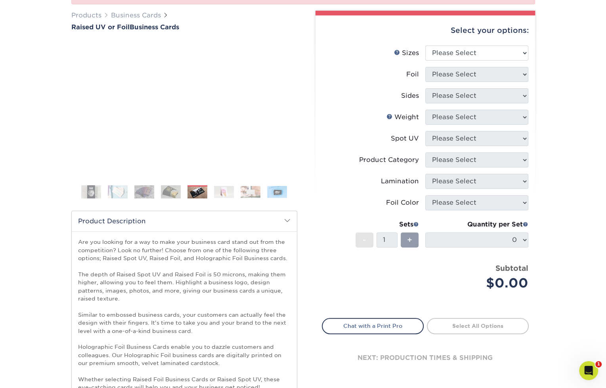
click at [199, 194] on img at bounding box center [197, 193] width 20 height 12
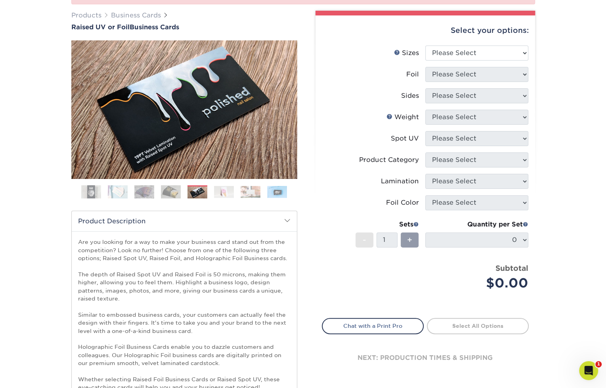
click at [197, 192] on img at bounding box center [197, 193] width 20 height 12
click at [220, 192] on img at bounding box center [224, 192] width 20 height 12
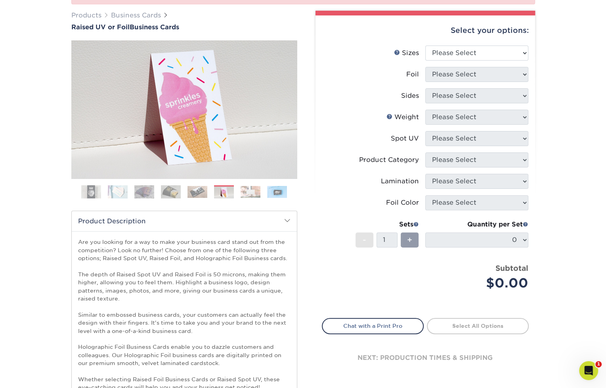
click at [250, 192] on img at bounding box center [251, 192] width 20 height 12
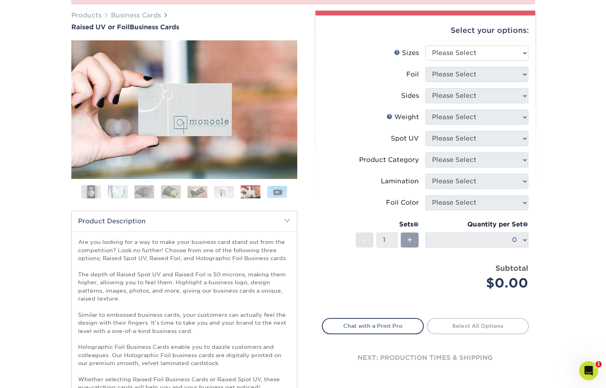
click at [282, 192] on img at bounding box center [277, 192] width 20 height 12
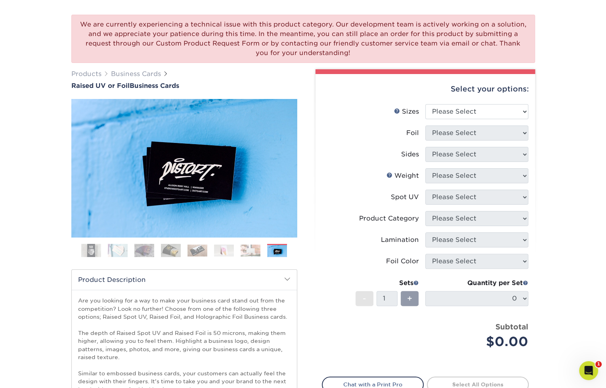
scroll to position [0, 0]
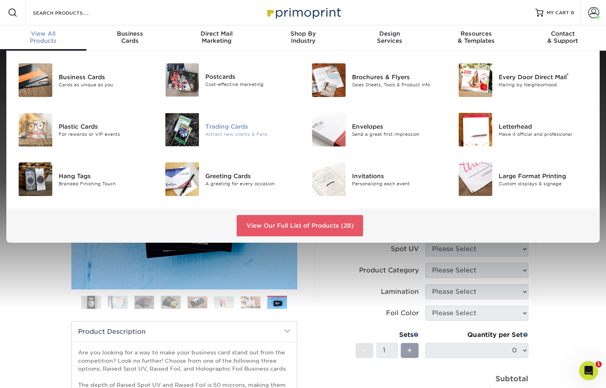
click at [222, 128] on div "Trading Cards" at bounding box center [251, 126] width 92 height 9
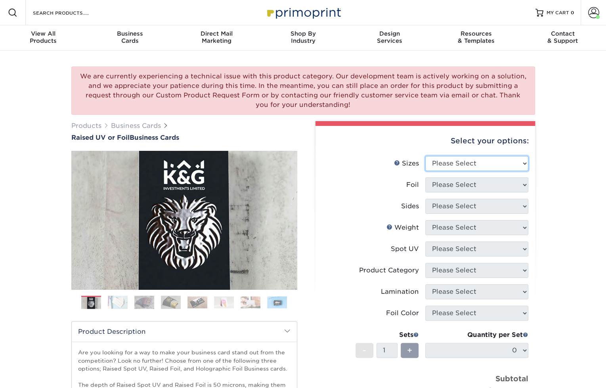
click at [472, 164] on select "Please Select 2" x 3.5" - Standard" at bounding box center [476, 163] width 103 height 15
select select "2.00x3.50"
click at [425, 156] on select "Please Select 2" x 3.5" - Standard" at bounding box center [476, 163] width 103 height 15
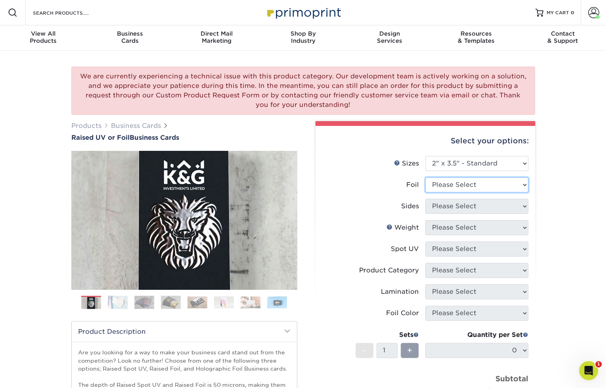
click at [462, 185] on select "Please Select No Yes" at bounding box center [476, 185] width 103 height 15
select select "1"
click at [425, 178] on select "Please Select No Yes" at bounding box center [476, 185] width 103 height 15
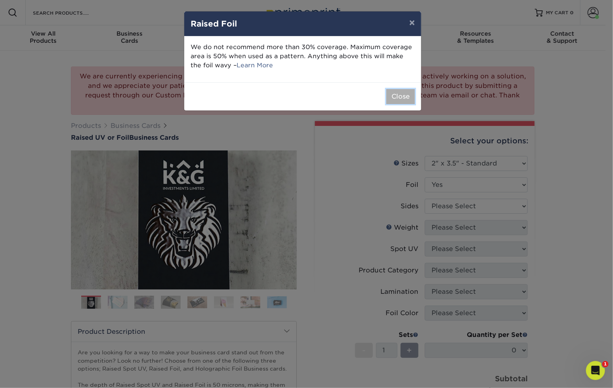
click at [398, 96] on button "Close" at bounding box center [400, 96] width 29 height 15
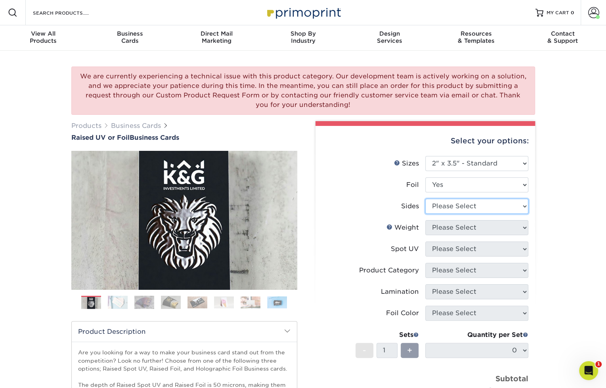
click at [480, 207] on select "Please Select Print Both Sides - Foil Both Sides Print Both Sides - Foil Front …" at bounding box center [476, 206] width 103 height 15
select select "34527644-b4fd-4ffb-9092-1318eefcd9d9"
click at [425, 199] on select "Please Select Print Both Sides - Foil Both Sides Print Both Sides - Foil Front …" at bounding box center [476, 206] width 103 height 15
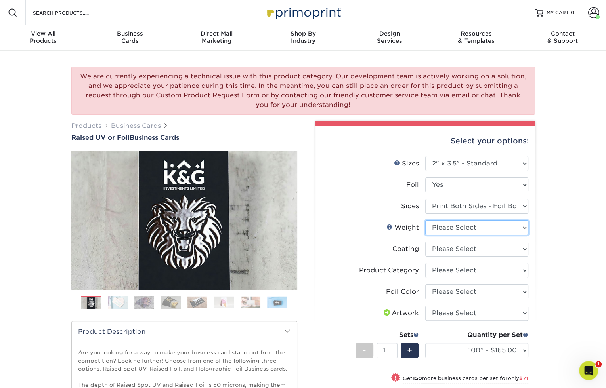
click at [463, 229] on select "Please Select 16PT" at bounding box center [476, 227] width 103 height 15
select select "16PT"
click at [425, 220] on select "Please Select 16PT" at bounding box center [476, 227] width 103 height 15
click at [592, 11] on span at bounding box center [593, 12] width 11 height 11
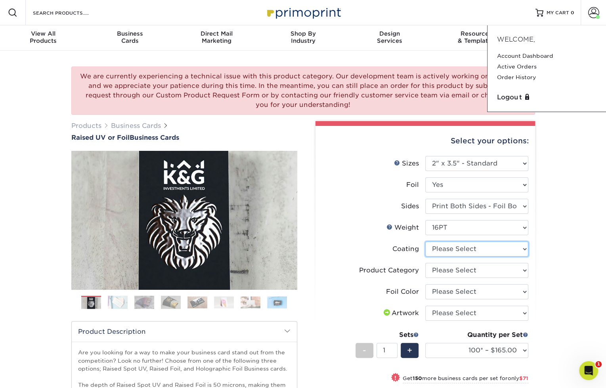
click at [460, 250] on select at bounding box center [476, 249] width 103 height 15
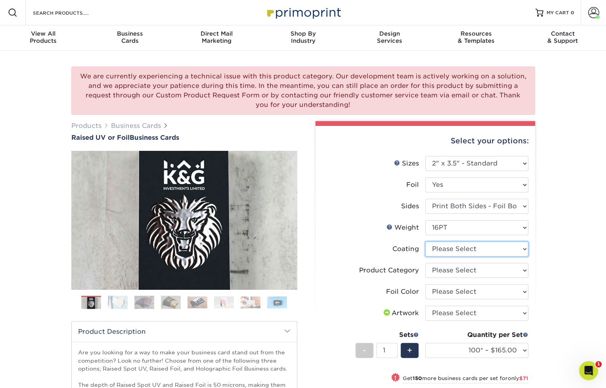
select select "3e7618de-abca-4bda-9f97-8b9129e913d8"
click at [425, 242] on select at bounding box center [476, 249] width 103 height 15
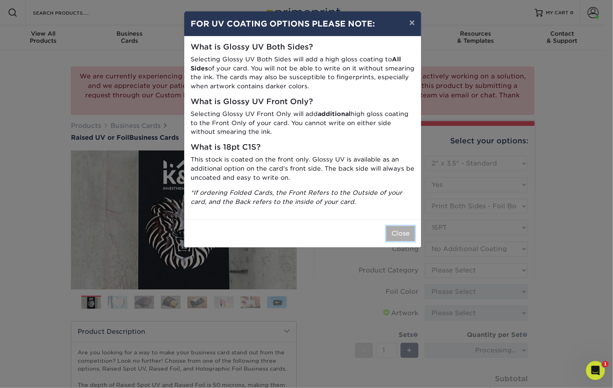
click at [401, 234] on button "Close" at bounding box center [400, 233] width 29 height 15
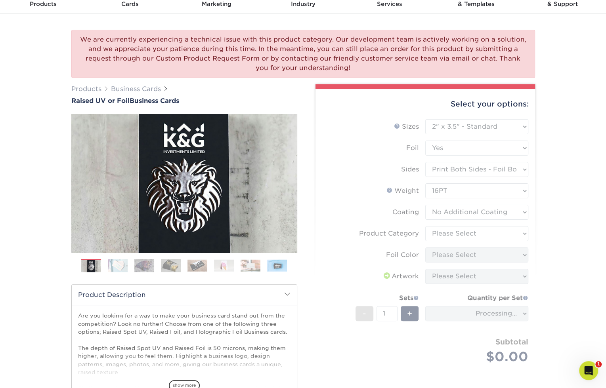
scroll to position [48, 0]
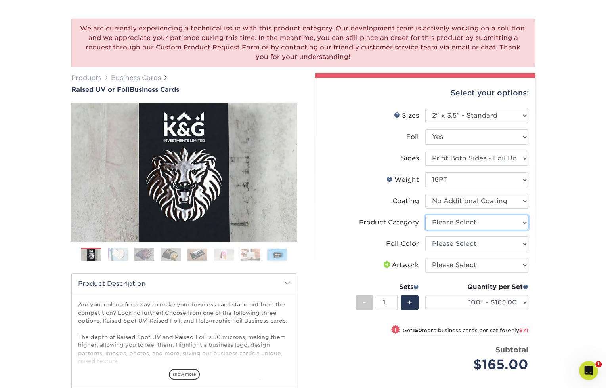
click at [467, 224] on select "Please Select Business Cards" at bounding box center [476, 222] width 103 height 15
select select "3b5148f1-0588-4f88-a218-97bcfdce65c1"
click at [425, 215] on select "Please Select Business Cards" at bounding box center [476, 222] width 103 height 15
click at [466, 242] on select "Please Select Silver Foil Gold Foil Holographic Foil" at bounding box center [476, 244] width 103 height 15
select select "acffa4a5-22f9-4585-ba3f-0adaa54b8c85"
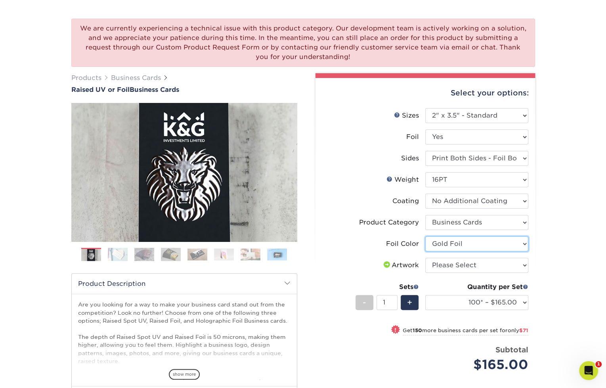
click at [425, 237] on select "Please Select Silver Foil Gold Foil Holographic Foil" at bounding box center [476, 244] width 103 height 15
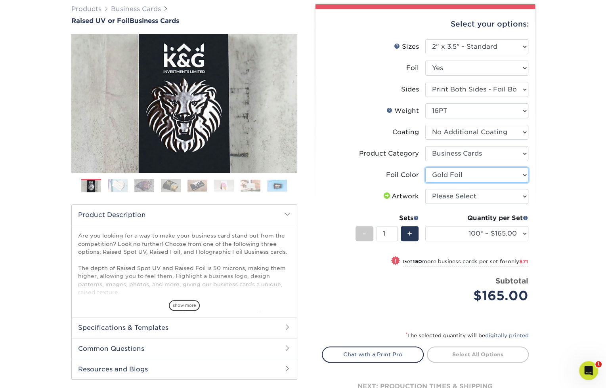
scroll to position [122, 0]
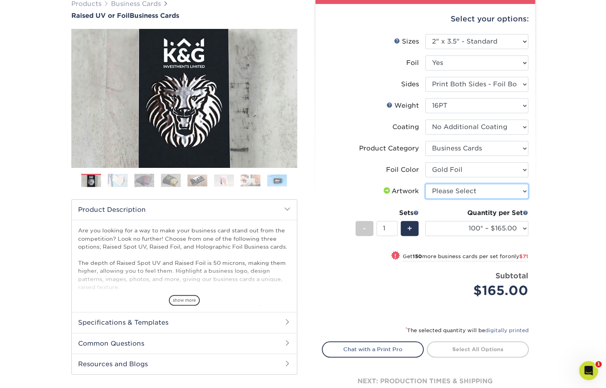
click at [474, 191] on select "Please Select I will upload files I need a design - $100" at bounding box center [476, 191] width 103 height 15
select select "upload"
click at [425, 184] on select "Please Select I will upload files I need a design - $100" at bounding box center [476, 191] width 103 height 15
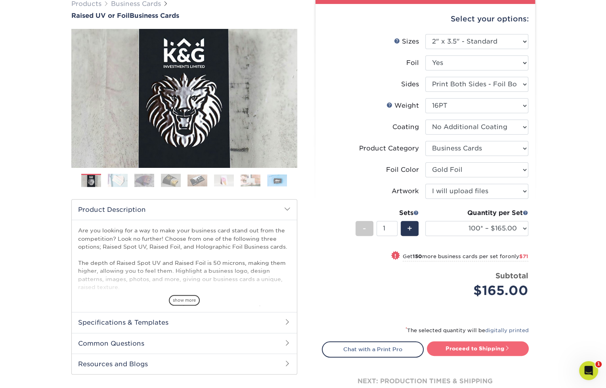
click at [472, 347] on link "Proceed to Shipping" at bounding box center [478, 349] width 102 height 14
type input "Set 1"
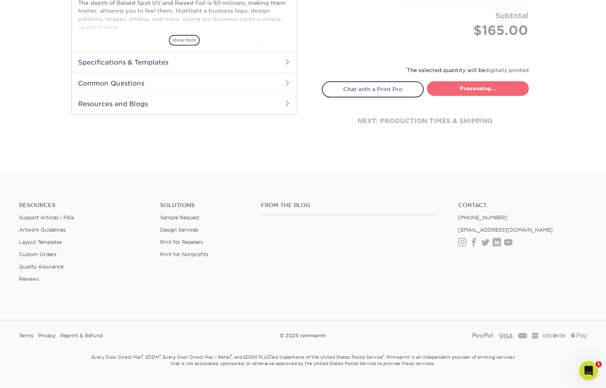
select select "7059d6da-37d2-4ff9-b756-13218de958cb"
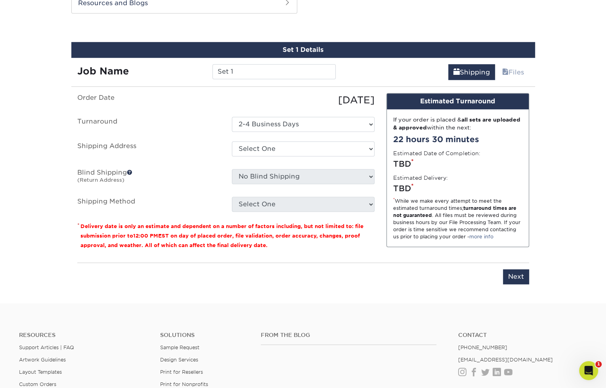
scroll to position [482, 0]
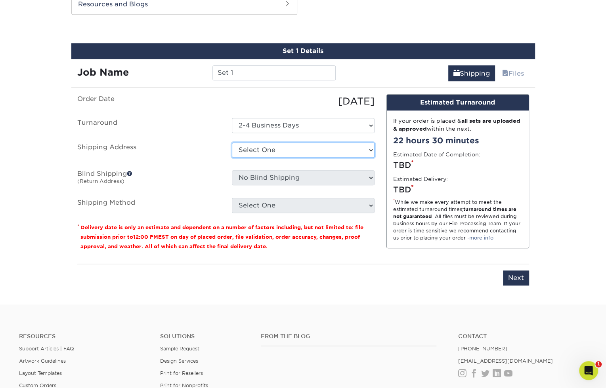
click at [318, 149] on select "Select One Energelic Biz Cards + Add New Address" at bounding box center [303, 150] width 143 height 15
select select "285628"
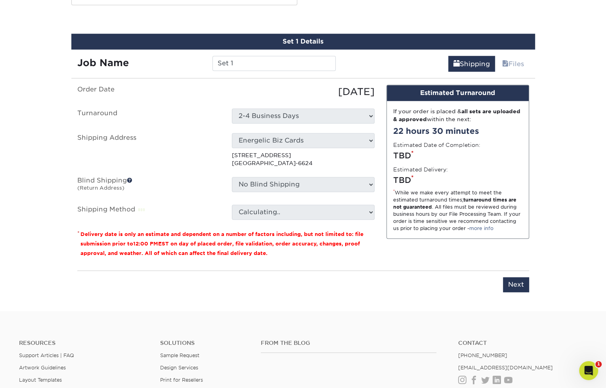
scroll to position [495, 0]
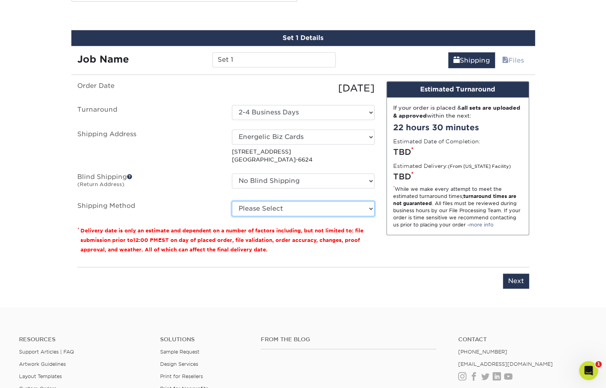
click at [319, 205] on select "Please Select Ground Shipping (+$7.84) 3 Day Shipping Service (+$20.04) 2 Day A…" at bounding box center [303, 208] width 143 height 15
select select "01"
click at [232, 201] on select "Please Select Ground Shipping (+$7.84) 3 Day Shipping Service (+$20.04) 2 Day A…" at bounding box center [303, 208] width 143 height 15
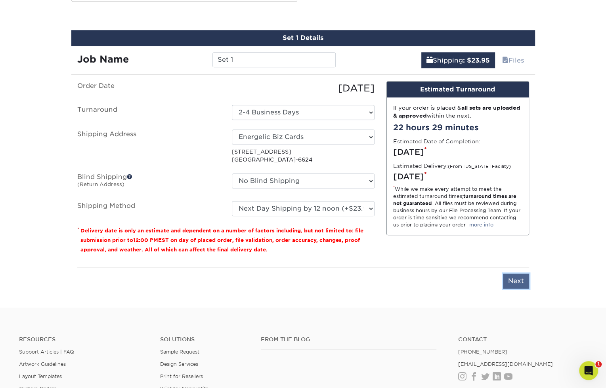
click at [518, 280] on input "Next" at bounding box center [516, 281] width 26 height 15
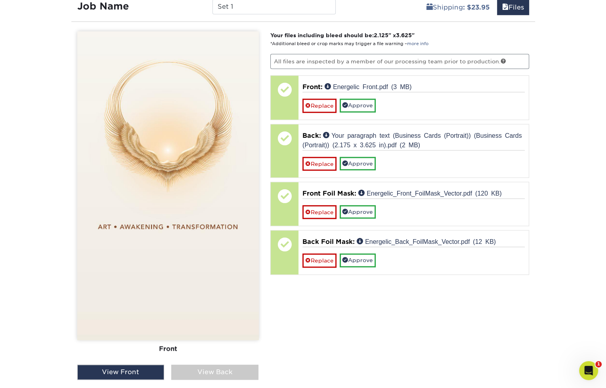
scroll to position [735, 0]
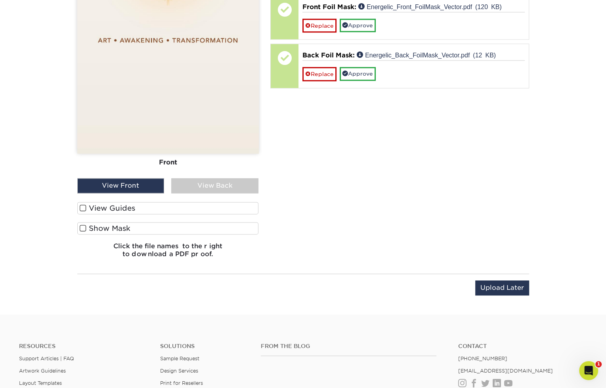
click at [84, 204] on span at bounding box center [83, 208] width 7 height 8
click at [0, 0] on input "View Guides" at bounding box center [0, 0] width 0 height 0
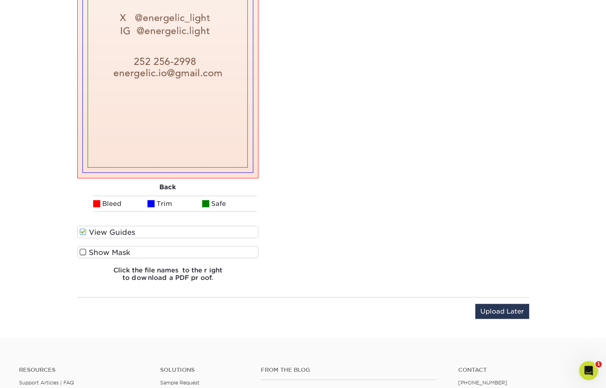
scroll to position [1066, 0]
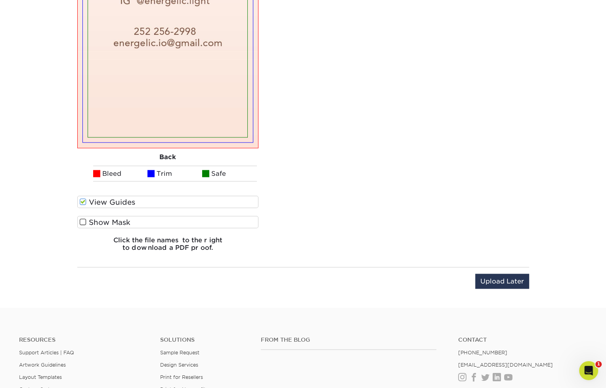
click at [82, 221] on span at bounding box center [83, 222] width 7 height 8
click at [0, 0] on input "Show Mask" at bounding box center [0, 0] width 0 height 0
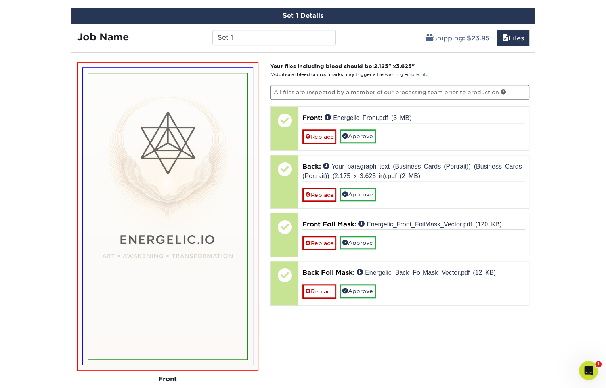
scroll to position [511, 0]
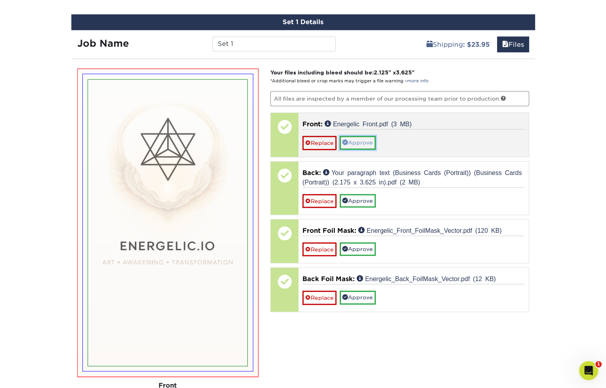
click at [363, 138] on link "Approve" at bounding box center [358, 142] width 36 height 13
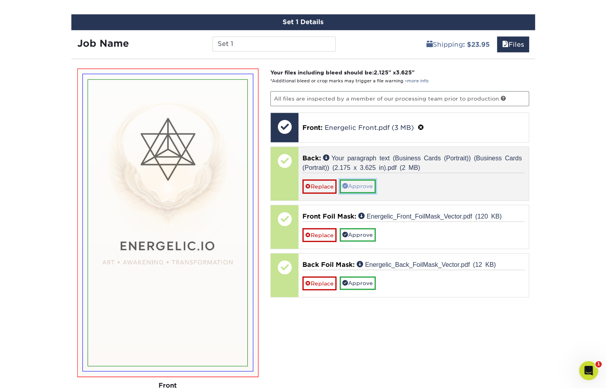
click at [365, 182] on link "Approve" at bounding box center [358, 186] width 36 height 13
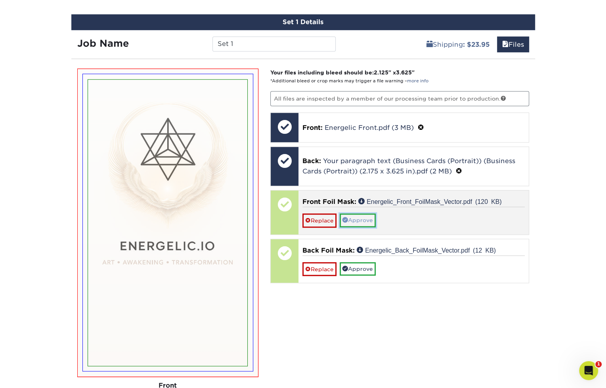
click at [362, 216] on link "Approve" at bounding box center [358, 220] width 36 height 13
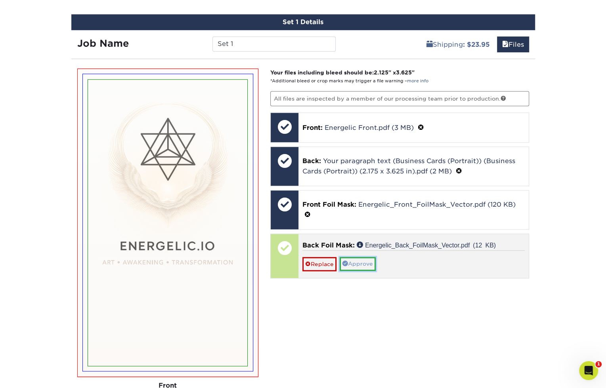
click at [366, 258] on link "Approve" at bounding box center [358, 263] width 36 height 13
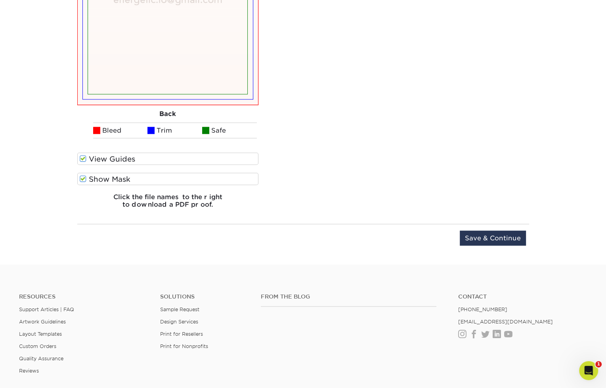
scroll to position [1110, 0]
click at [481, 232] on input "Save & Continue" at bounding box center [493, 237] width 66 height 15
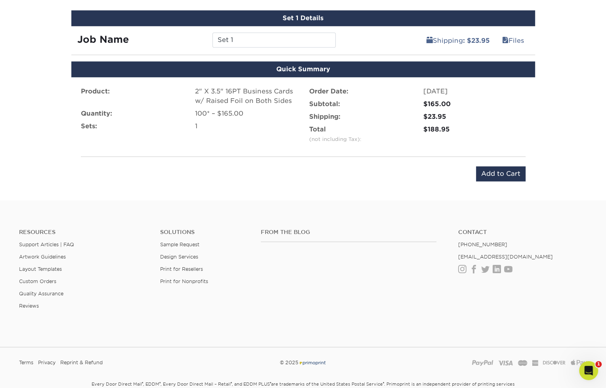
scroll to position [510, 0]
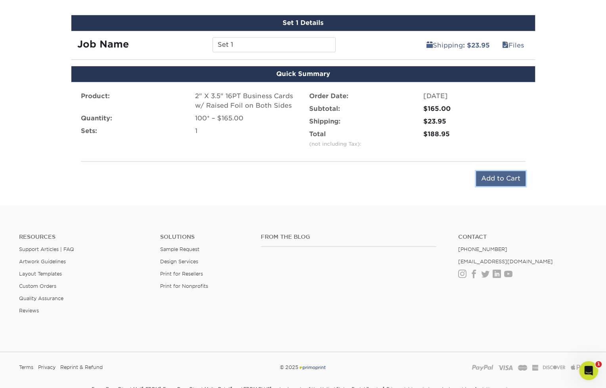
click at [503, 176] on input "Add to Cart" at bounding box center [501, 178] width 50 height 15
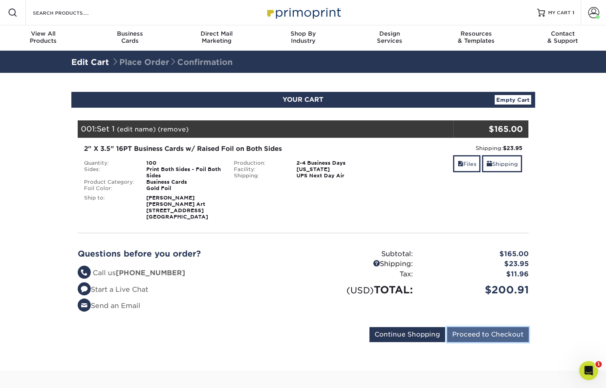
click at [486, 334] on input "Proceed to Checkout" at bounding box center [488, 334] width 82 height 15
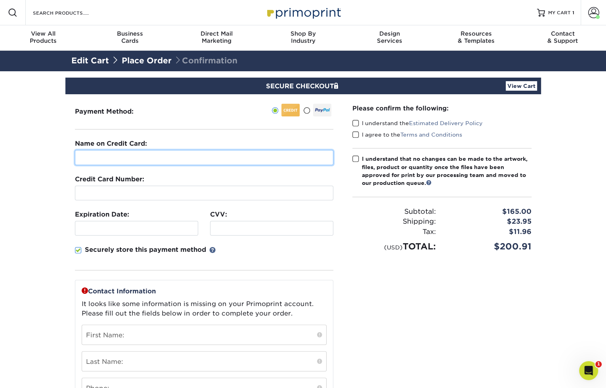
click at [193, 158] on input "text" at bounding box center [204, 157] width 258 height 15
type input "[PERSON_NAME]"
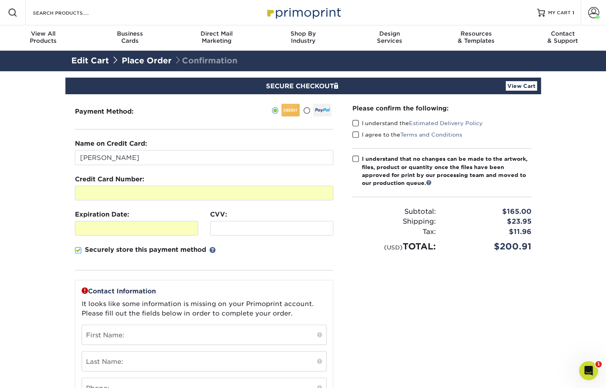
click at [331, 252] on div "Securely store this payment method" at bounding box center [204, 257] width 258 height 25
click at [282, 253] on div "Securely store this payment method" at bounding box center [204, 257] width 258 height 25
click at [79, 250] on span at bounding box center [78, 251] width 7 height 8
click at [0, 0] on input "Securely store this payment method" at bounding box center [0, 0] width 0 height 0
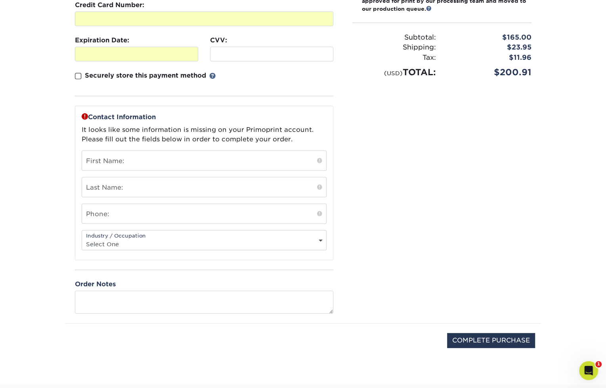
scroll to position [181, 0]
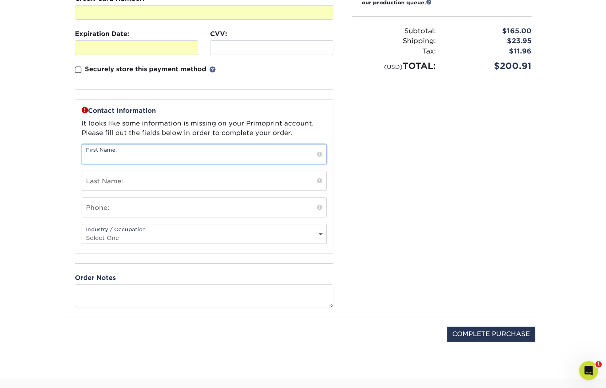
click at [124, 157] on input "text" at bounding box center [204, 154] width 244 height 19
type input "[PERSON_NAME]"
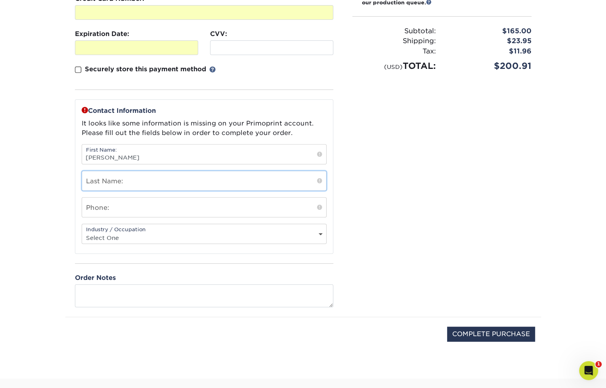
type input "[PERSON_NAME]"
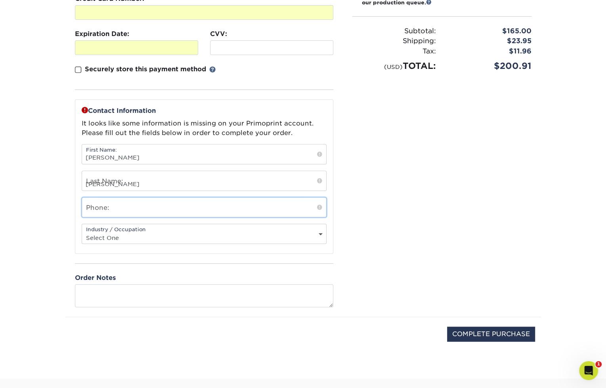
type input "2522562998"
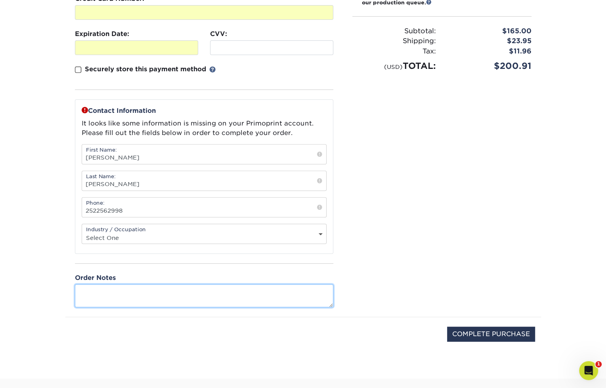
click at [179, 292] on textarea at bounding box center [204, 296] width 258 height 23
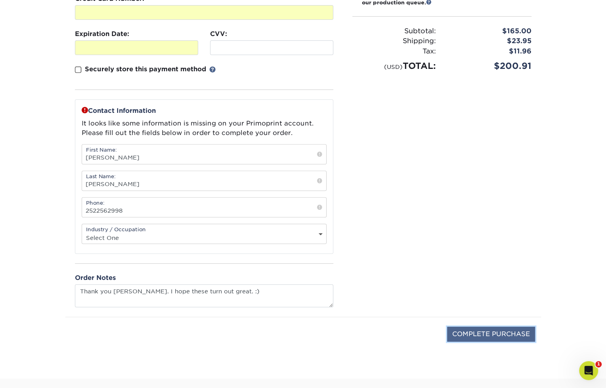
type textarea "Thank you [PERSON_NAME]. I hope these turn out great. :"
click at [484, 328] on input "COMPLETE PURCHASE" at bounding box center [491, 334] width 88 height 15
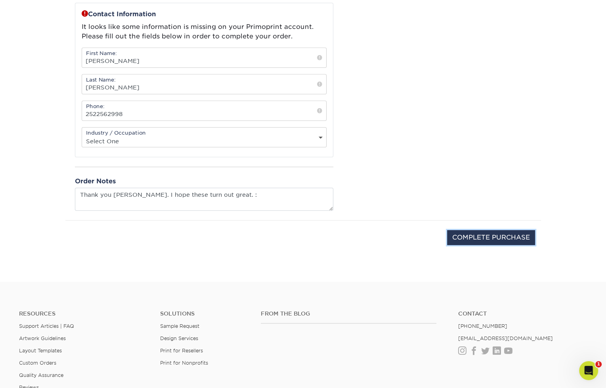
scroll to position [274, 0]
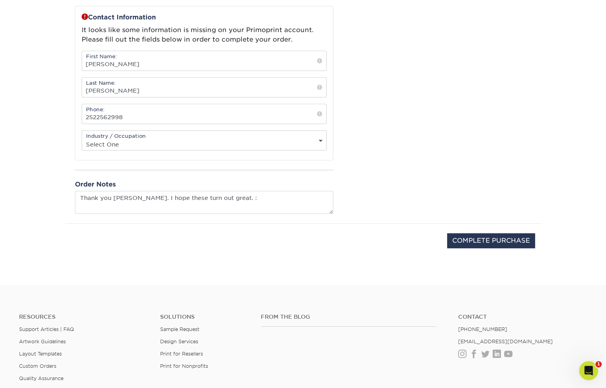
click at [238, 139] on select "Select One Administrative Executive Human Resources Construction Education Ente…" at bounding box center [204, 144] width 244 height 11
select select "21"
click at [82, 139] on select "Select One Administrative Executive Human Resources Construction Education Ente…" at bounding box center [204, 144] width 244 height 11
click at [486, 235] on input "COMPLETE PURCHASE" at bounding box center [491, 240] width 88 height 15
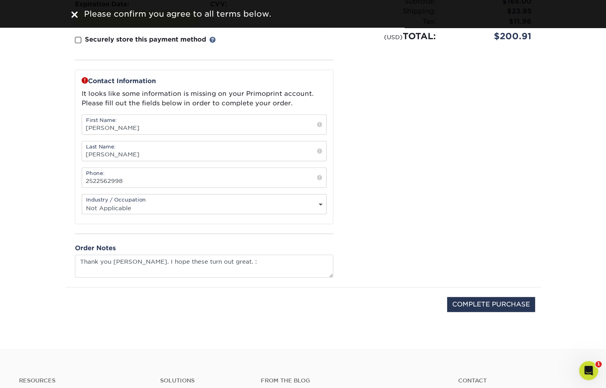
click at [413, 174] on div "Please confirm the following: I understand the Estimated Delivery Policy I agre…" at bounding box center [442, 85] width 198 height 403
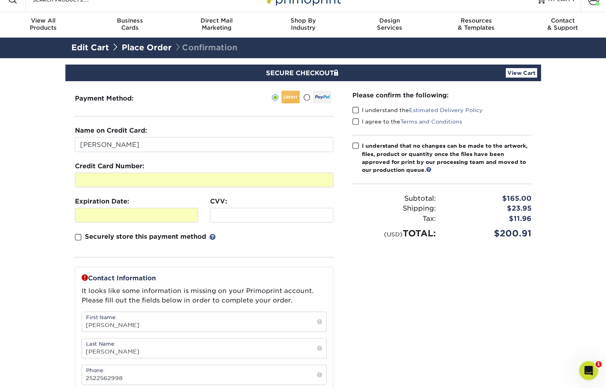
scroll to position [10, 0]
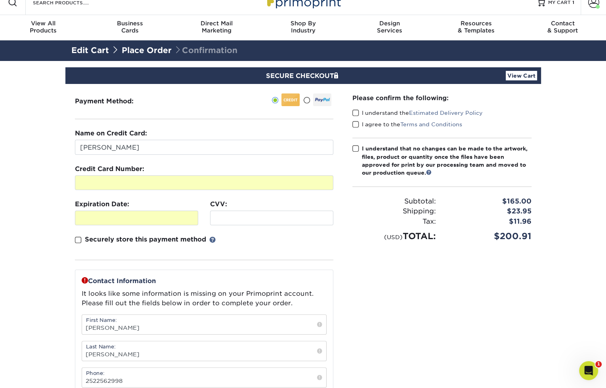
click at [355, 113] on span at bounding box center [355, 113] width 7 height 8
click at [0, 0] on input "I understand the Estimated Delivery Policy" at bounding box center [0, 0] width 0 height 0
click at [355, 124] on span at bounding box center [355, 125] width 7 height 8
click at [0, 0] on input "I agree to the Terms and Conditions" at bounding box center [0, 0] width 0 height 0
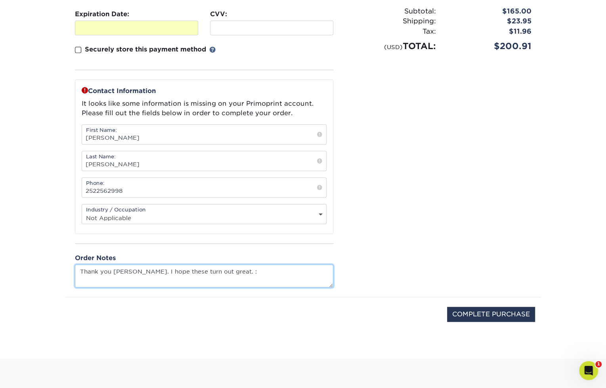
click at [241, 271] on textarea "Thank you [PERSON_NAME]. I hope these turn out great. :" at bounding box center [204, 276] width 258 height 23
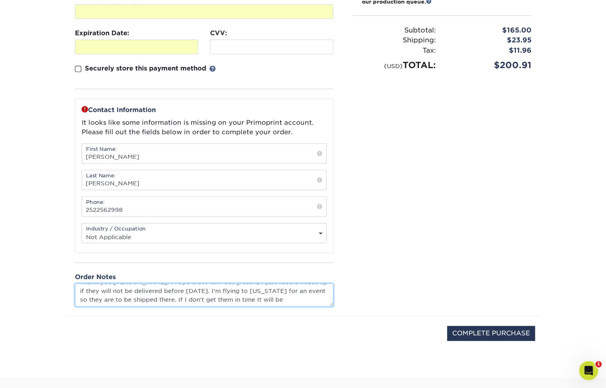
scroll to position [0, 0]
drag, startPoint x: 276, startPoint y: 298, endPoint x: 74, endPoint y: 283, distance: 203.1
click at [74, 283] on div "Payment Method:" at bounding box center [203, 114] width 277 height 403
type textarea "Thank you [PERSON_NAME]. I hope these turn out great. : I just need a heads up …"
click at [84, 296] on textarea "Thank you [PERSON_NAME]. I hope these turn out great. : I just need a heads up …" at bounding box center [204, 295] width 258 height 23
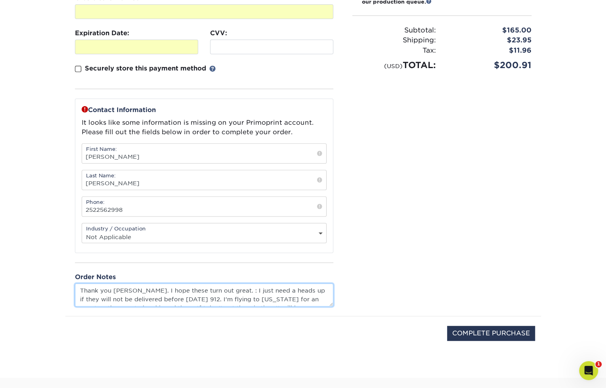
scroll to position [8, 0]
drag, startPoint x: 90, startPoint y: 288, endPoint x: 313, endPoint y: 302, distance: 224.0
click at [313, 302] on textarea "Thank you [PERSON_NAME]. I hope these turn out great. : I just need a heads up …" at bounding box center [204, 295] width 258 height 23
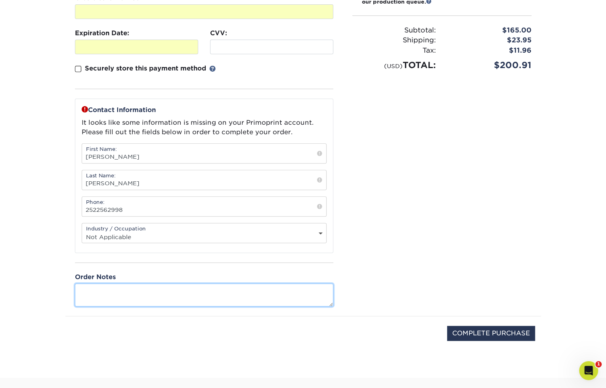
scroll to position [0, 0]
paste textarea "Thank you, [PERSON_NAME]! I really appreciate your help with this order. I’m fl…"
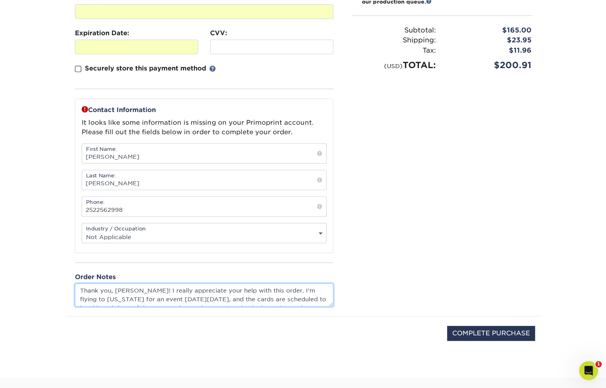
scroll to position [22, 0]
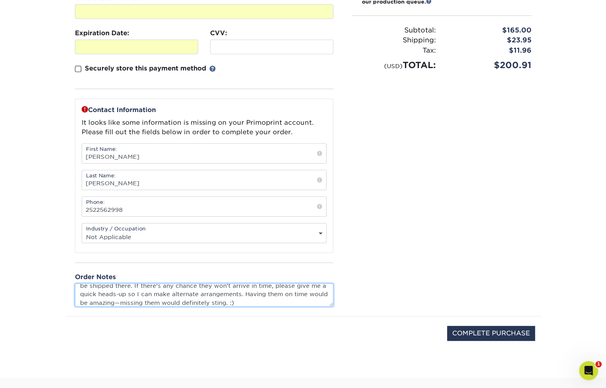
click at [141, 302] on textarea "Thank you, [PERSON_NAME]! I really appreciate your help with this order. I’m fl…" at bounding box center [204, 295] width 258 height 23
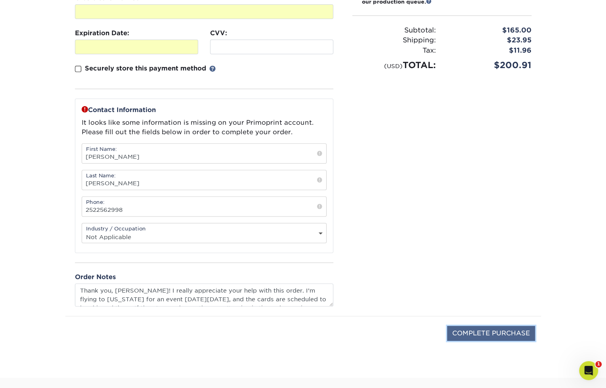
type textarea "Thank you, [PERSON_NAME]! I really appreciate your help with this order. Im fly…"
click at [484, 332] on input "COMPLETE PURCHASE" at bounding box center [491, 333] width 88 height 15
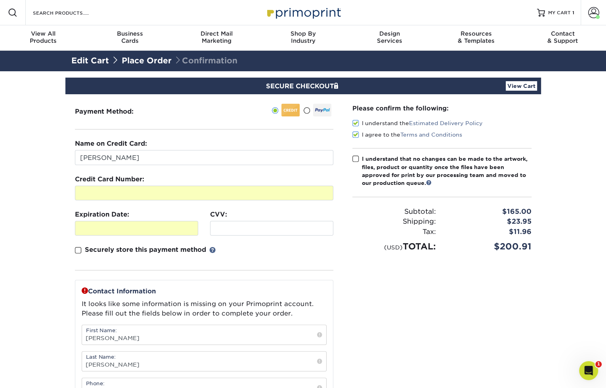
click at [355, 159] on span at bounding box center [355, 159] width 7 height 8
click at [0, 0] on input "I understand that no changes can be made to the artwork, files, product or quan…" at bounding box center [0, 0] width 0 height 0
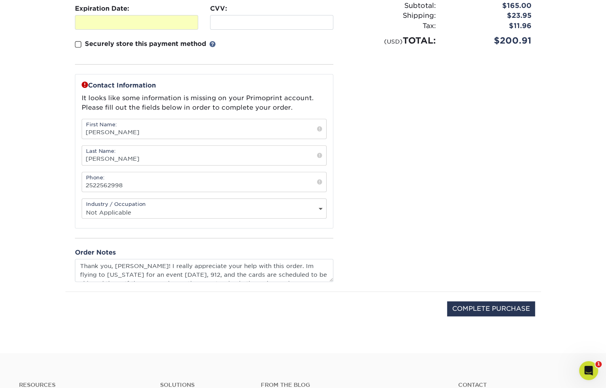
scroll to position [245, 0]
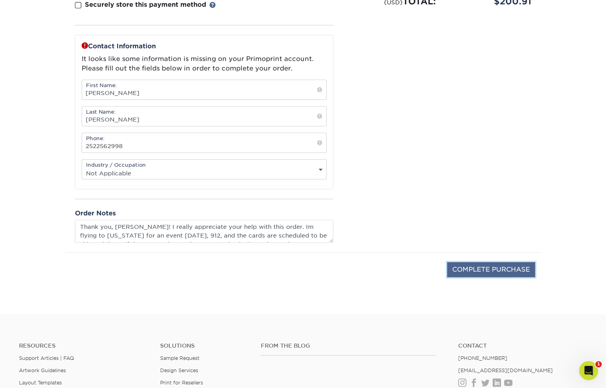
click at [482, 265] on input "COMPLETE PURCHASE" at bounding box center [491, 269] width 88 height 15
type input "PROCESSING, PLEASE WAIT..."
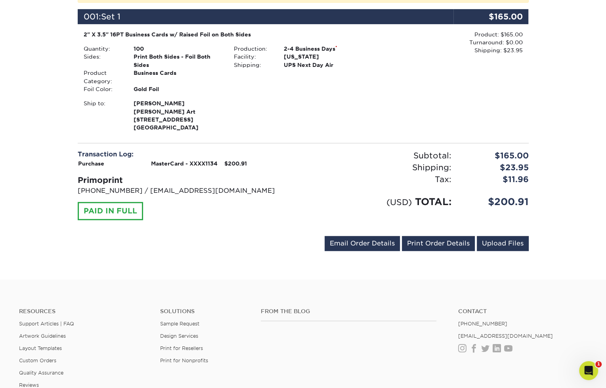
scroll to position [277, 0]
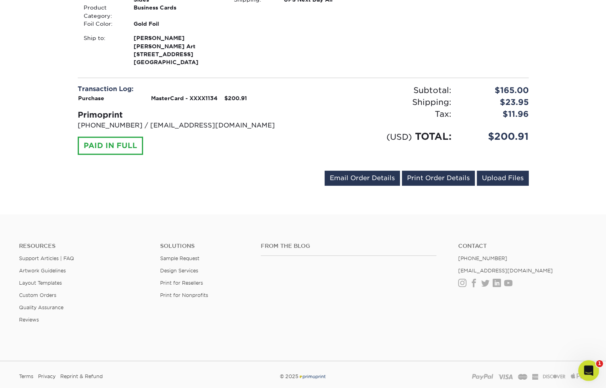
click at [586, 368] on icon "Open Intercom Messenger" at bounding box center [587, 369] width 13 height 13
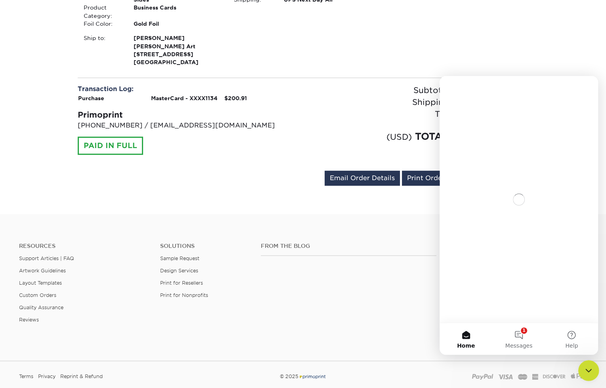
scroll to position [0, 0]
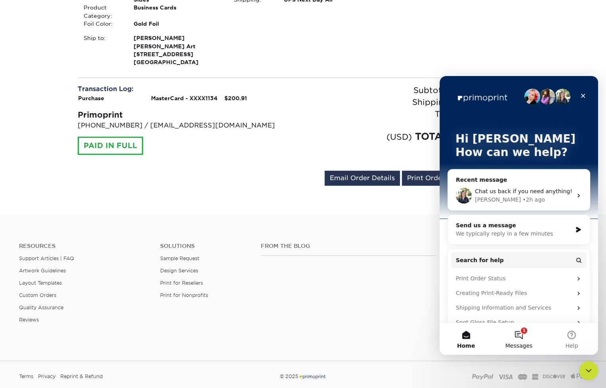
click at [523, 336] on button "1 Messages" at bounding box center [518, 339] width 53 height 32
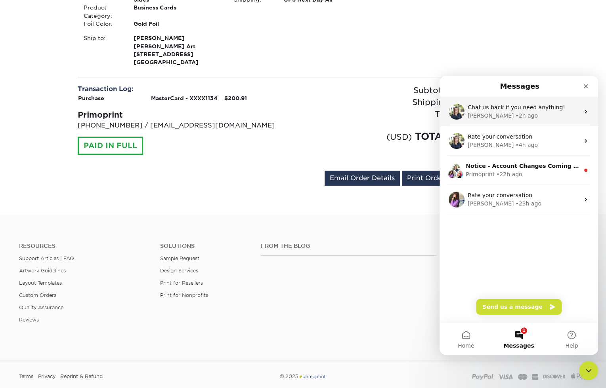
click at [527, 120] on div "Chat us back if you need anything! [PERSON_NAME] • 2h ago" at bounding box center [519, 111] width 159 height 29
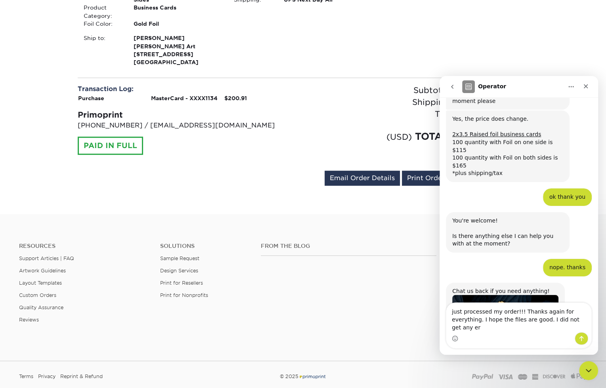
scroll to position [1812, 0]
type textarea "just processed my order!!! Thanks again for everything. I hope the files are go…"
click at [579, 339] on icon "Send a message…" at bounding box center [581, 339] width 6 height 6
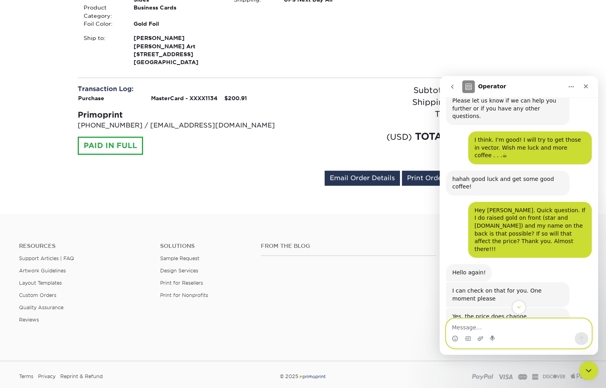
scroll to position [1541, 0]
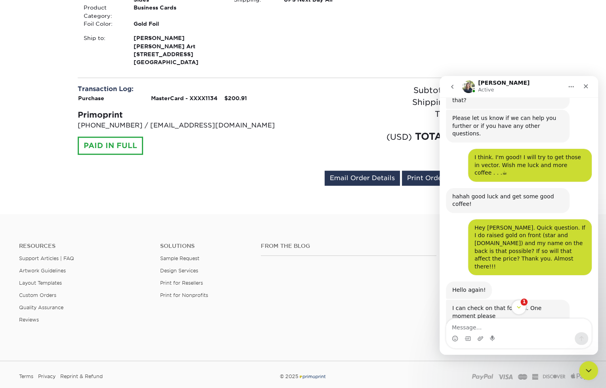
click at [518, 308] on icon "Scroll to bottom" at bounding box center [519, 307] width 4 height 2
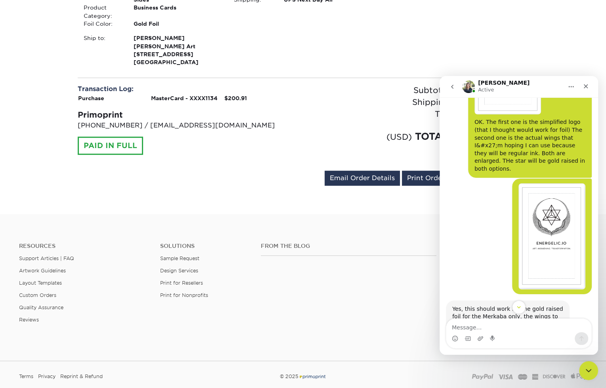
scroll to position [1615, 0]
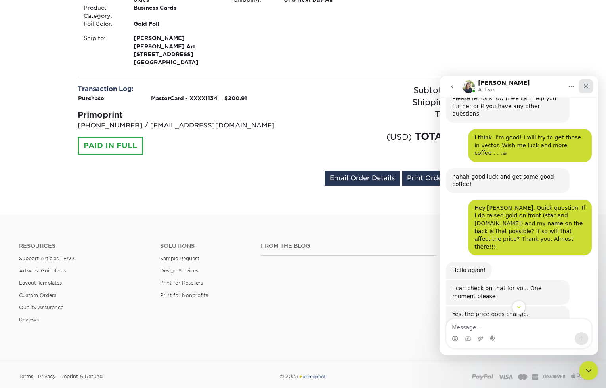
click at [587, 88] on icon "Close" at bounding box center [586, 86] width 6 height 6
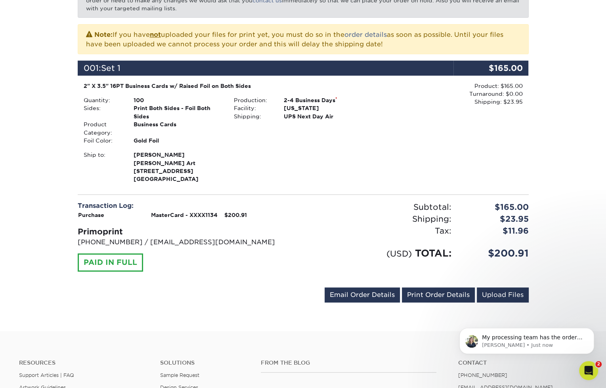
scroll to position [1900, 0]
click at [545, 343] on p "[PERSON_NAME] • Just now" at bounding box center [533, 345] width 102 height 7
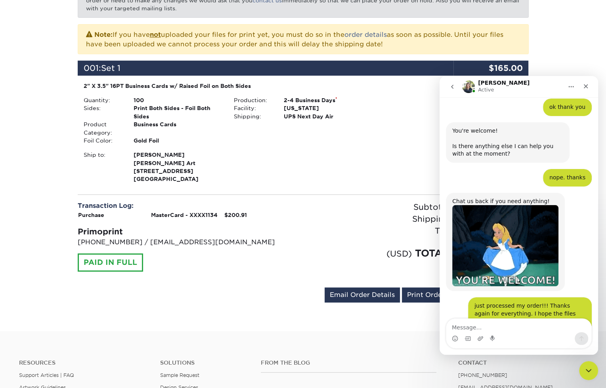
scroll to position [1913, 0]
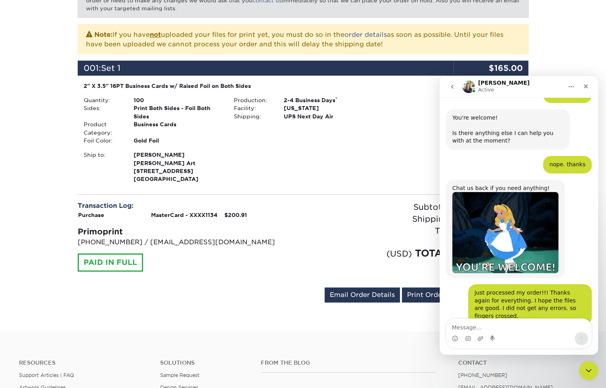
click at [533, 331] on textarea "Message…" at bounding box center [518, 325] width 145 height 13
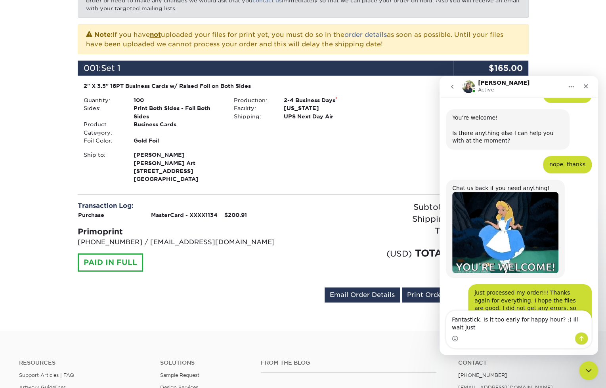
scroll to position [1921, 0]
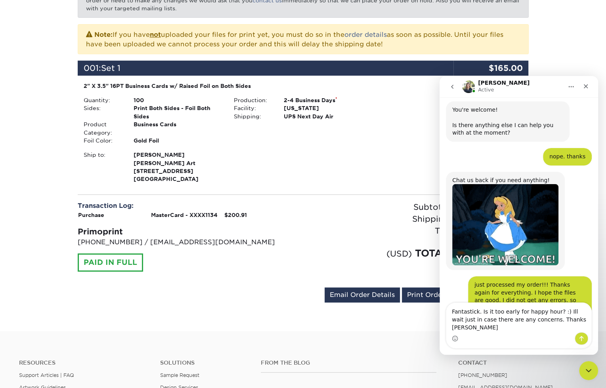
type textarea "Fantastick. Is it too early for happy hour? :) Ill wait just in case there are …"
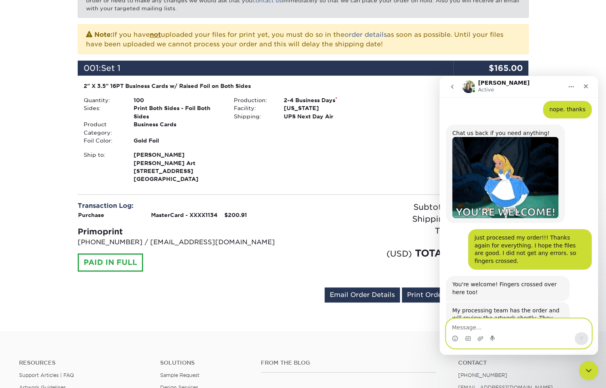
scroll to position [1970, 0]
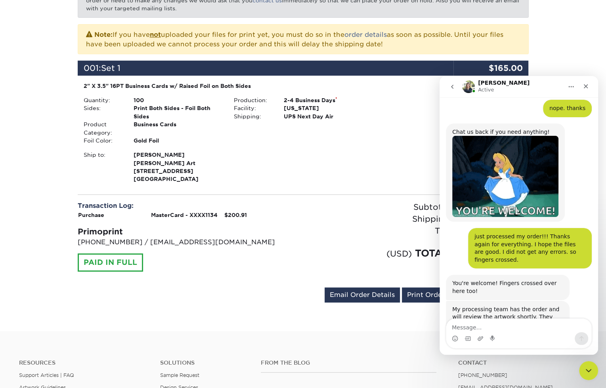
click at [356, 153] on div "Ship to: [PERSON_NAME] [PERSON_NAME] Art [STREET_ADDRESS]" at bounding box center [228, 167] width 301 height 32
click at [342, 147] on div "2" X 3.5" 16PT Business Cards w/ Raised Foil on Both Sides Quantity: 100 Sides:…" at bounding box center [228, 132] width 301 height 101
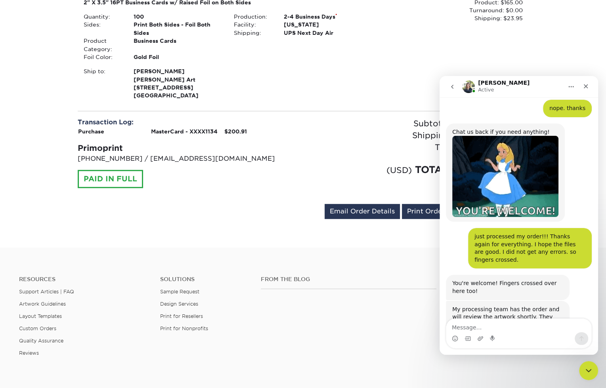
scroll to position [241, 0]
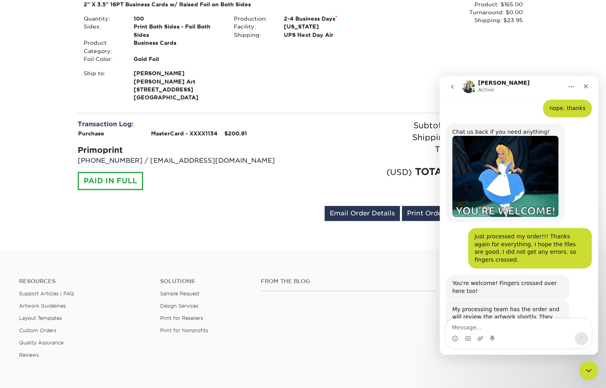
click at [399, 68] on div "Product: $165.00 Turnaround: $0.00 Shipping: $23.95 Discount: - $0.00" at bounding box center [453, 51] width 150 height 103
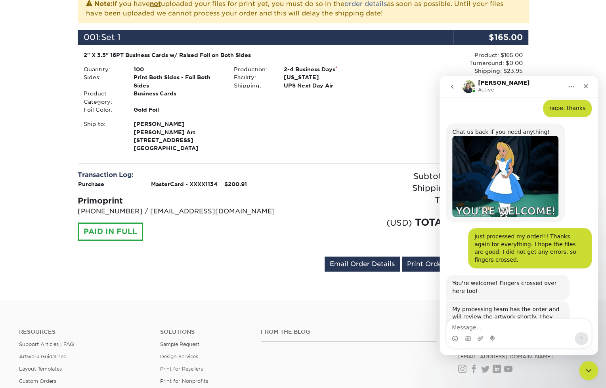
scroll to position [1979, 0]
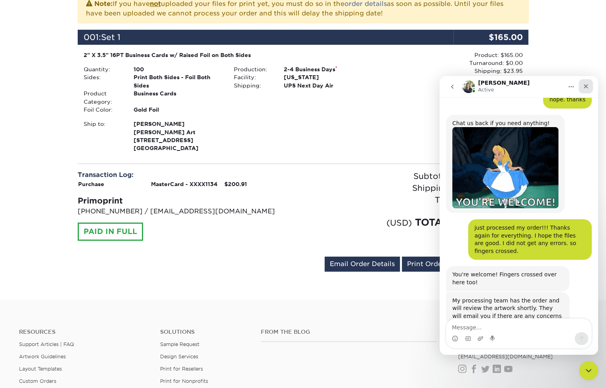
click at [587, 86] on icon "Close" at bounding box center [586, 86] width 6 height 6
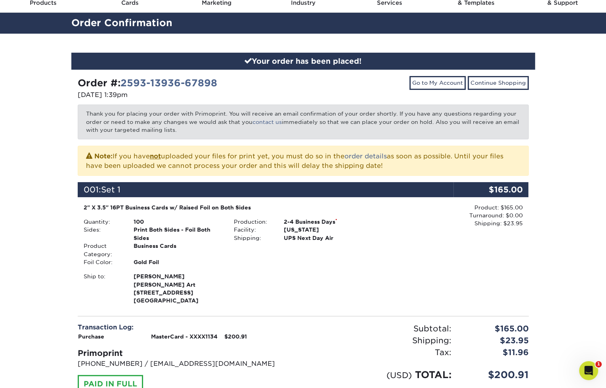
scroll to position [0, 0]
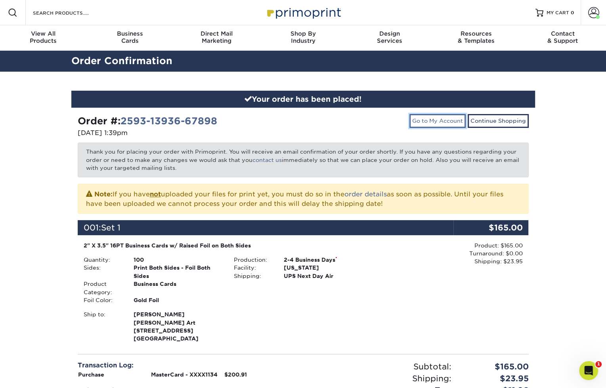
click at [441, 120] on link "Go to My Account" at bounding box center [437, 120] width 56 height 13
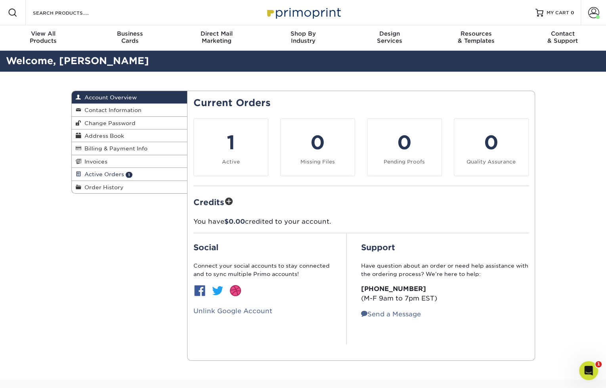
click at [101, 172] on span "Active Orders" at bounding box center [102, 174] width 43 height 6
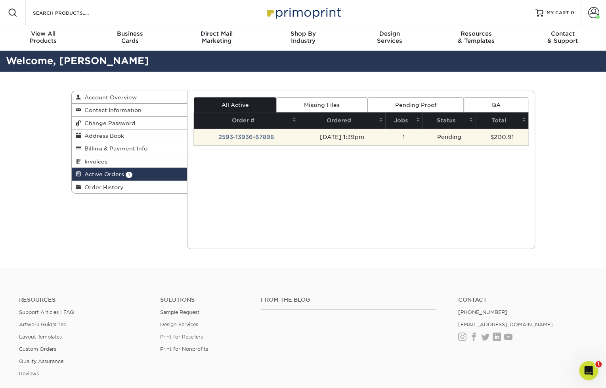
click at [258, 136] on td "2593-13936-67898" at bounding box center [246, 137] width 105 height 17
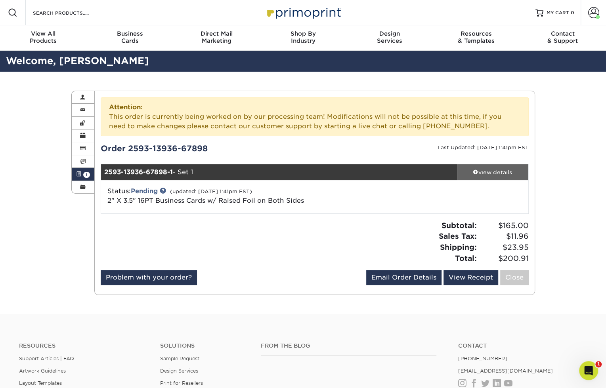
click at [493, 173] on div "view details" at bounding box center [492, 172] width 71 height 8
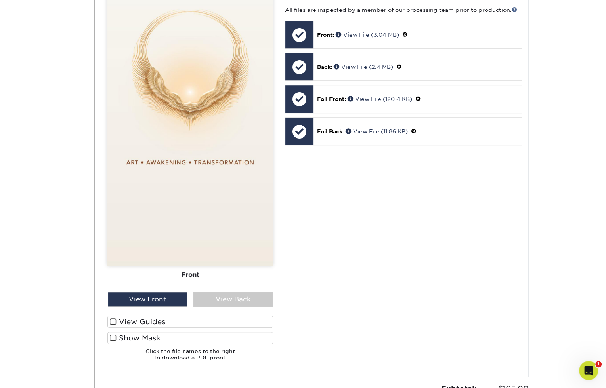
scroll to position [433, 0]
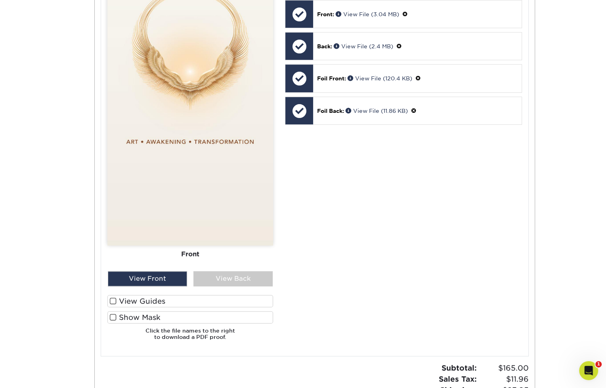
click at [111, 317] on span at bounding box center [113, 318] width 7 height 8
click at [0, 0] on input "Show Mask" at bounding box center [0, 0] width 0 height 0
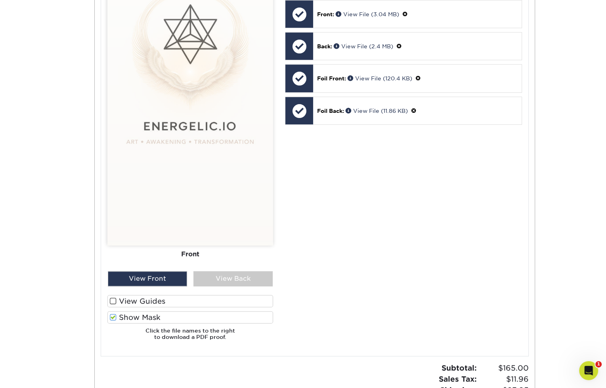
click at [115, 301] on span at bounding box center [113, 302] width 7 height 8
click at [0, 0] on input "View Guides" at bounding box center [0, 0] width 0 height 0
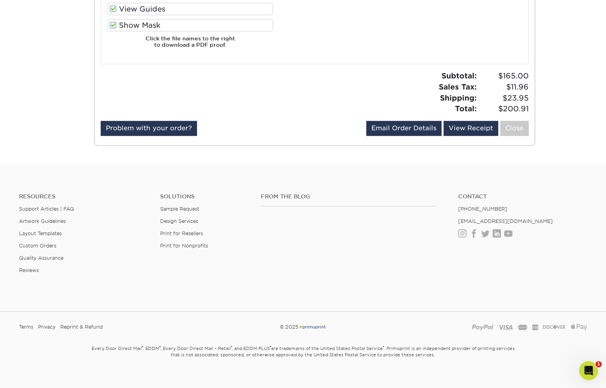
click at [115, 13] on span at bounding box center [113, 9] width 7 height 8
click at [0, 0] on input "View Guides" at bounding box center [0, 0] width 0 height 0
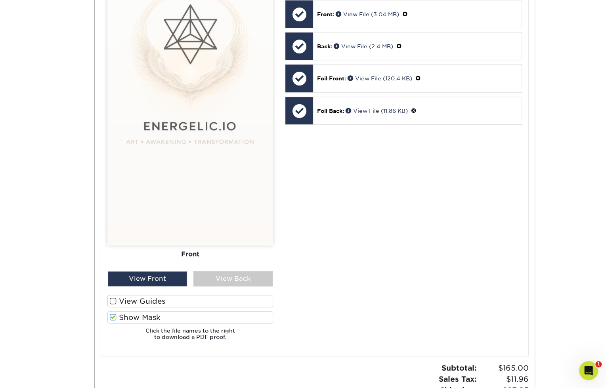
click at [115, 301] on span at bounding box center [113, 302] width 7 height 8
click at [0, 0] on input "View Guides" at bounding box center [0, 0] width 0 height 0
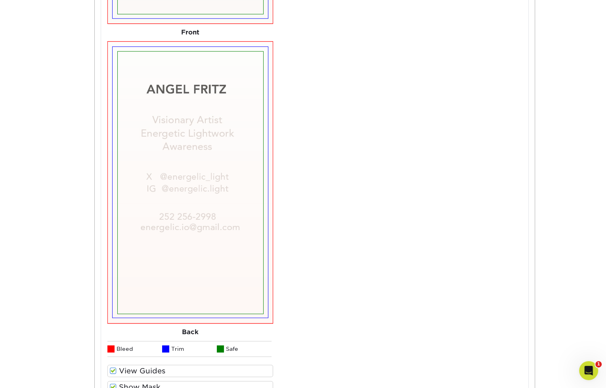
scroll to position [810, 0]
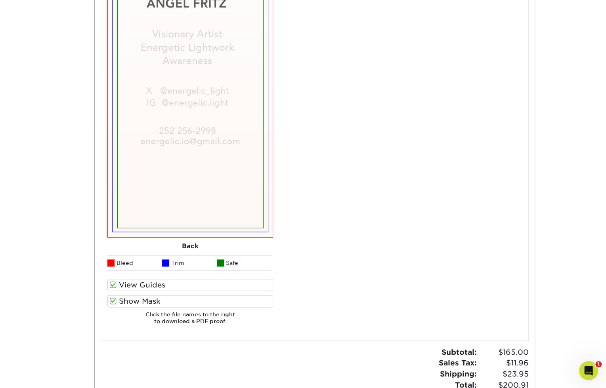
scroll to position [739, 0]
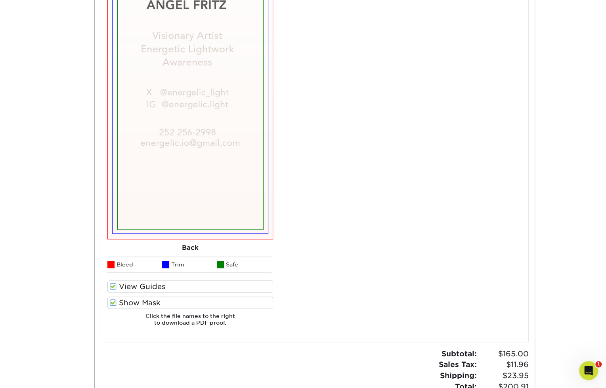
click at [115, 287] on span at bounding box center [113, 287] width 7 height 8
click at [0, 0] on input "View Guides" at bounding box center [0, 0] width 0 height 0
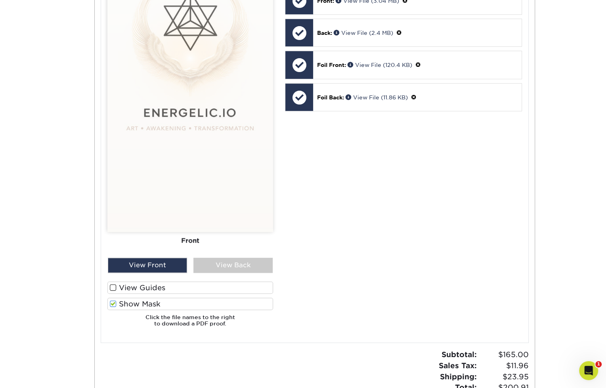
click at [113, 302] on span at bounding box center [113, 304] width 7 height 8
click at [0, 0] on input "Show Mask" at bounding box center [0, 0] width 0 height 0
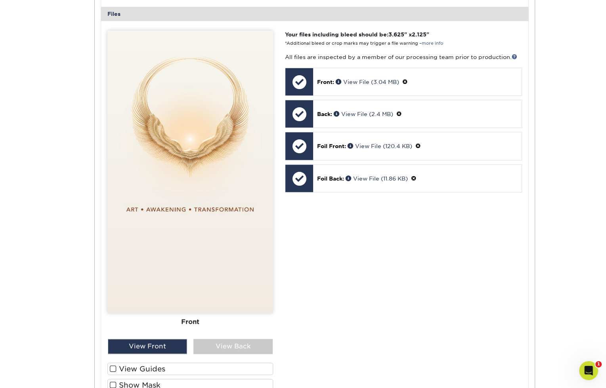
scroll to position [373, 0]
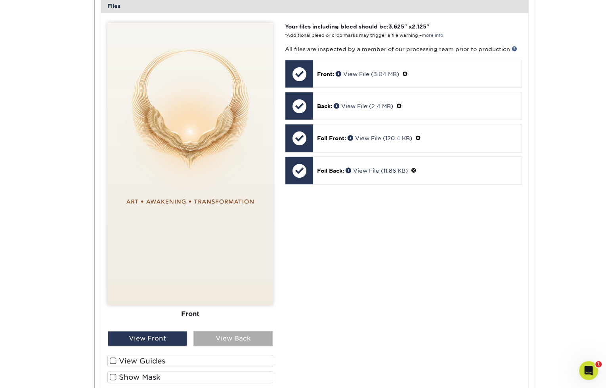
click at [241, 341] on div "View Back" at bounding box center [232, 338] width 79 height 15
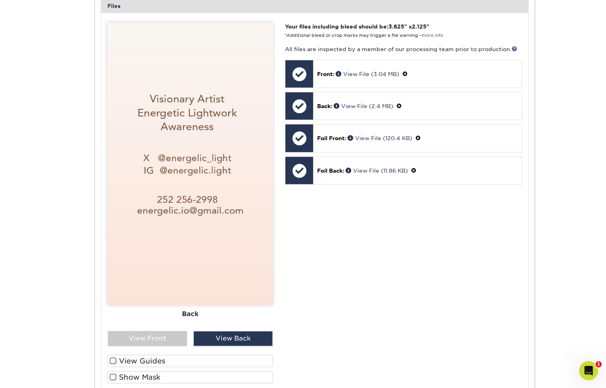
click at [386, 283] on div "Your files including bleed should be: 3.625 " x 2.125 " *Additional bleed or cr…" at bounding box center [403, 215] width 248 height 384
click at [190, 224] on img at bounding box center [190, 164] width 166 height 283
click at [338, 245] on div "Your files including bleed should be: 3.625 " x 2.125 " *Additional bleed or cr…" at bounding box center [403, 215] width 248 height 384
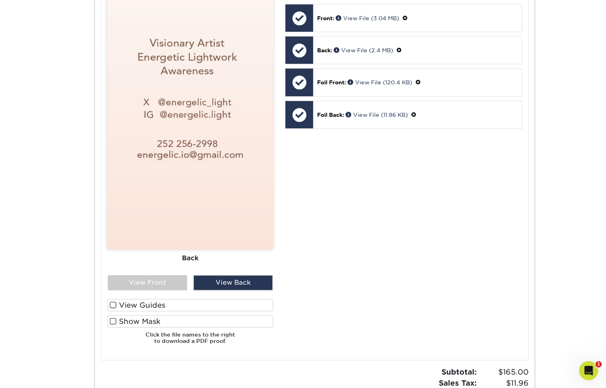
scroll to position [429, 0]
click at [113, 306] on span at bounding box center [113, 305] width 7 height 8
click at [0, 0] on input "View Guides" at bounding box center [0, 0] width 0 height 0
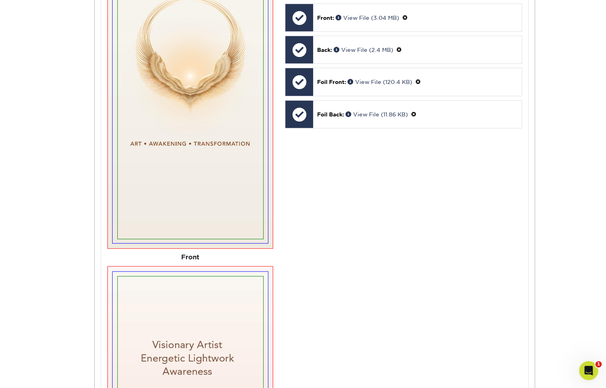
scroll to position [722, 0]
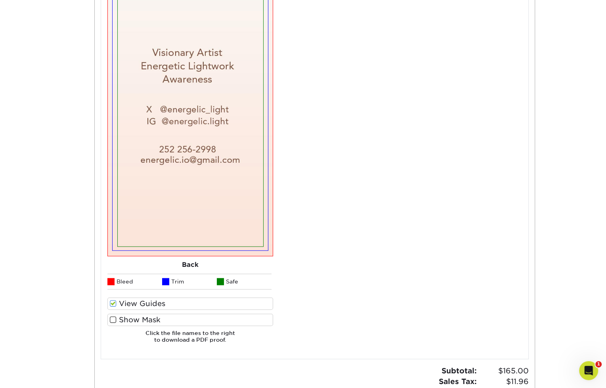
click at [113, 318] on span at bounding box center [113, 320] width 7 height 8
click at [0, 0] on input "Show Mask" at bounding box center [0, 0] width 0 height 0
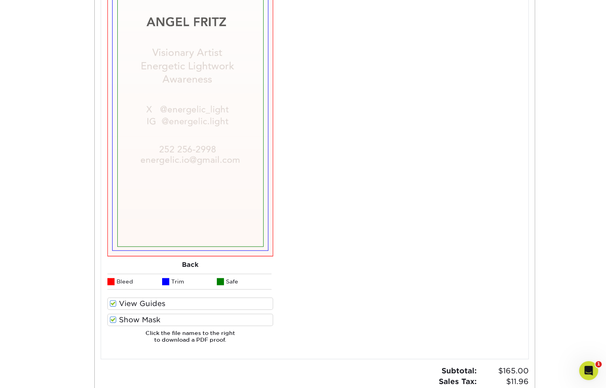
click at [113, 318] on span at bounding box center [113, 320] width 7 height 8
click at [0, 0] on input "Show Mask" at bounding box center [0, 0] width 0 height 0
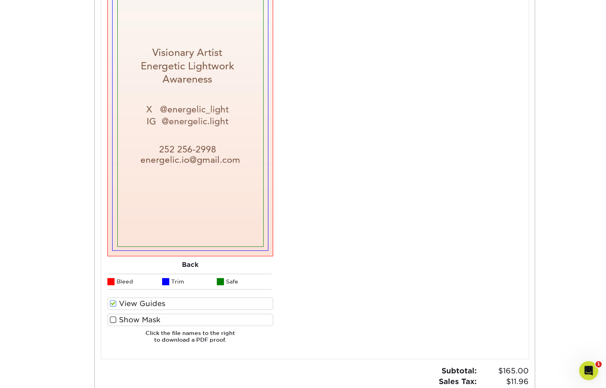
click at [111, 321] on span at bounding box center [113, 320] width 7 height 8
click at [0, 0] on input "Show Mask" at bounding box center [0, 0] width 0 height 0
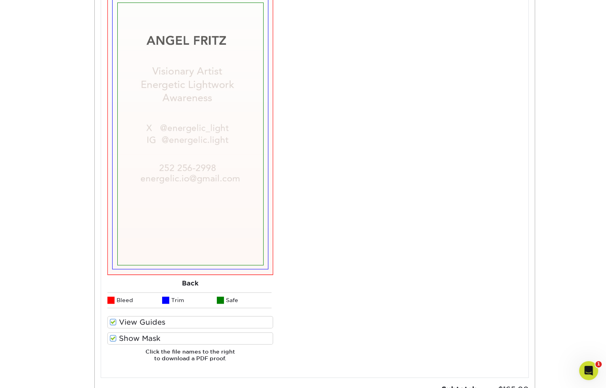
scroll to position [694, 0]
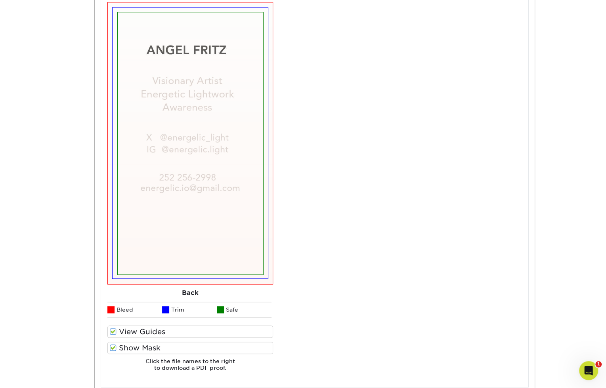
click at [346, 201] on div "Your files including bleed should be: 3.625 " x 2.125 " *Additional bleed or cr…" at bounding box center [403, 40] width 248 height 676
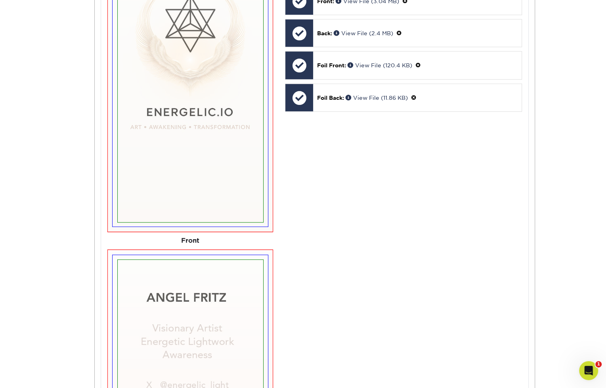
scroll to position [291, 0]
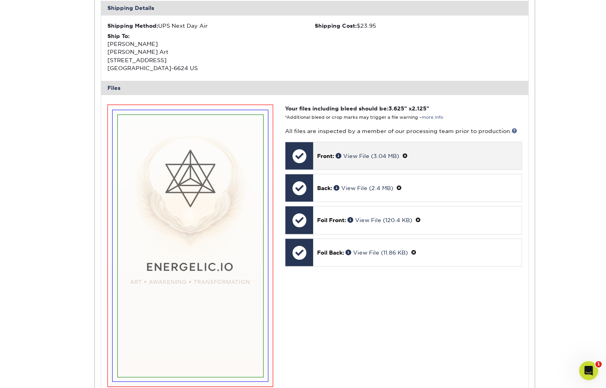
click at [460, 155] on p "Front: View File (3.04 MB)" at bounding box center [417, 156] width 200 height 8
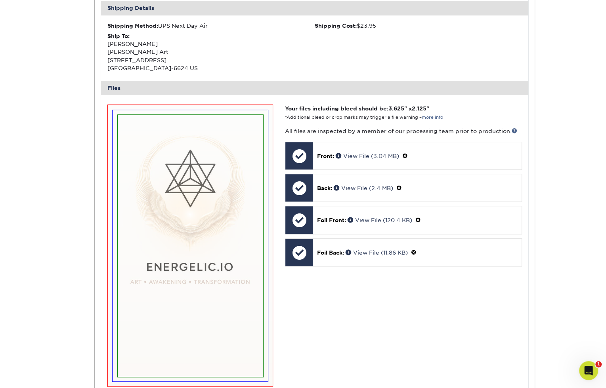
click at [115, 87] on div "Files" at bounding box center [314, 88] width 427 height 14
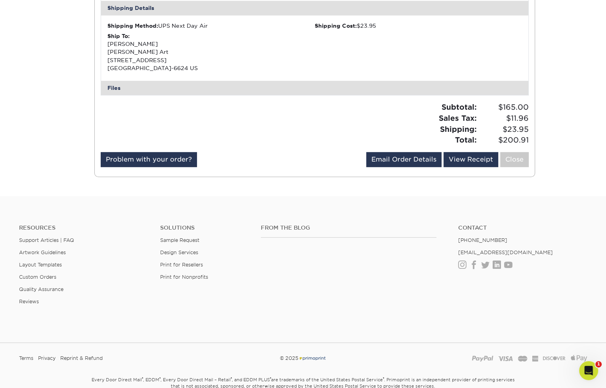
click at [121, 89] on div "Files" at bounding box center [314, 88] width 427 height 14
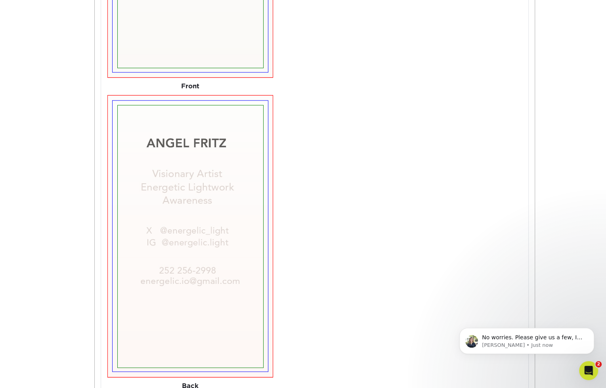
scroll to position [0, 0]
click at [520, 343] on p "Irene • Just now" at bounding box center [533, 345] width 102 height 7
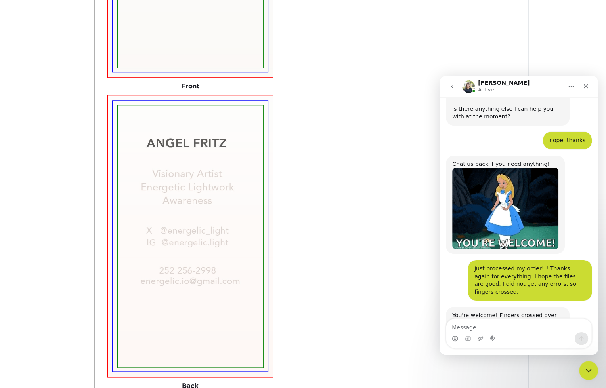
scroll to position [2101, 0]
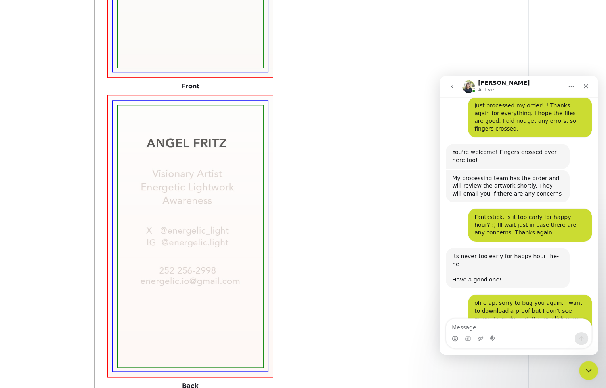
type textarea "k"
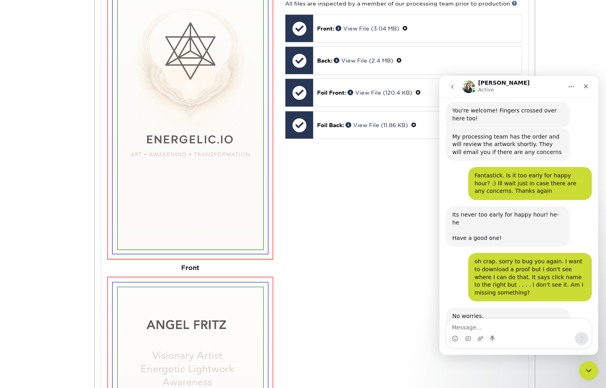
scroll to position [388, 0]
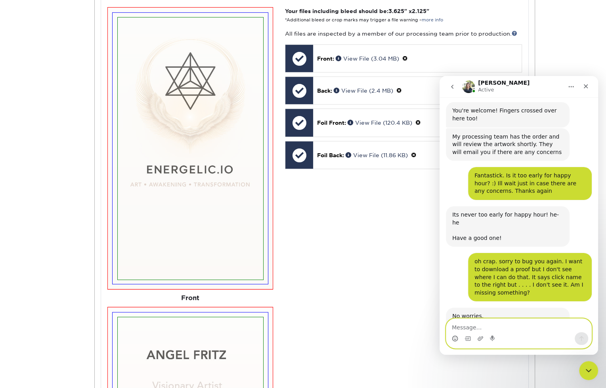
click at [453, 341] on circle "Emoji picker" at bounding box center [454, 338] width 5 height 5
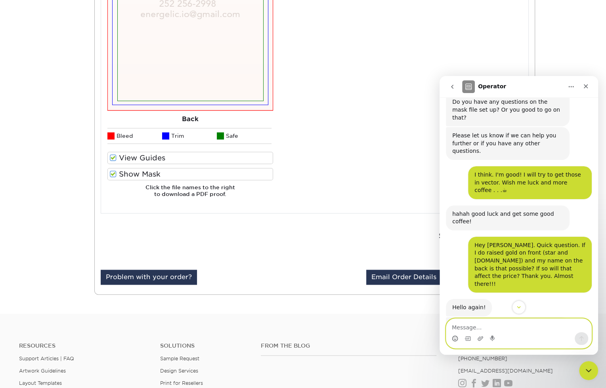
scroll to position [1537, 0]
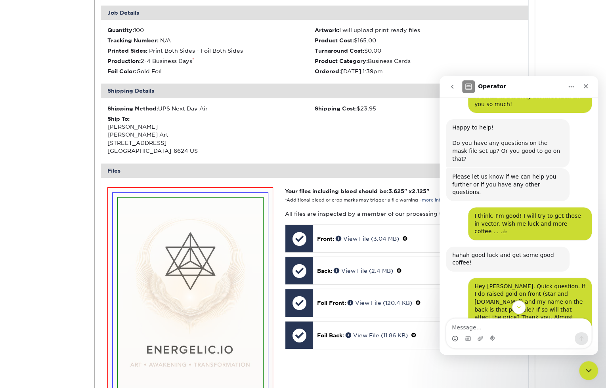
scroll to position [207, 0]
